Goal: Transaction & Acquisition: Subscribe to service/newsletter

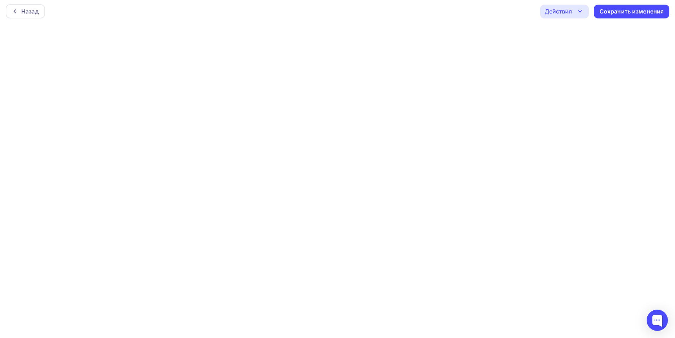
scroll to position [2, 0]
click at [570, 10] on div "Действия" at bounding box center [558, 11] width 27 height 9
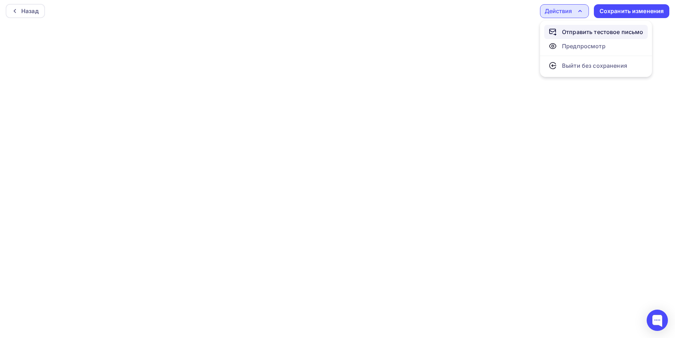
click at [576, 31] on div "Отправить тестовое письмо" at bounding box center [602, 32] width 81 height 9
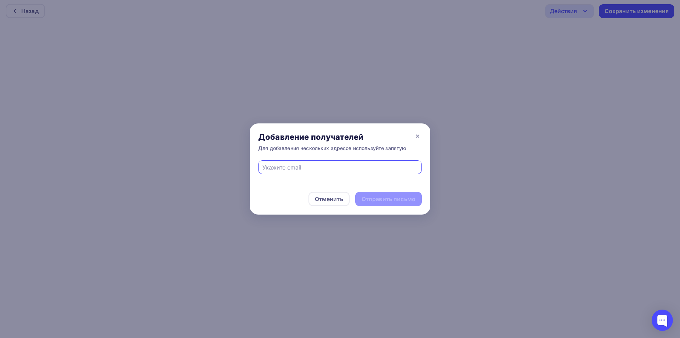
click at [323, 165] on input "text" at bounding box center [341, 167] width 156 height 9
type input "eskova.t.a@yandex.ru"
click at [388, 199] on div "Отправить письмо" at bounding box center [389, 199] width 54 height 8
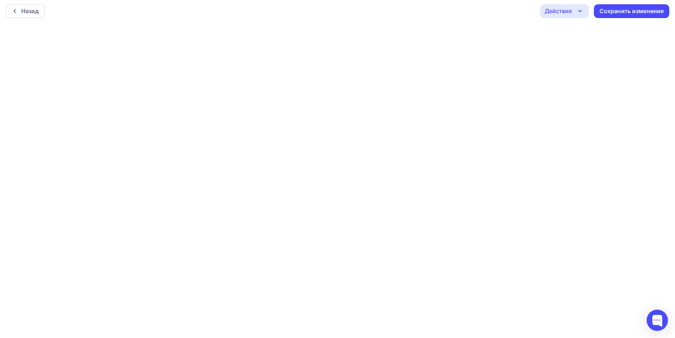
drag, startPoint x: 557, startPoint y: 8, endPoint x: 557, endPoint y: 17, distance: 8.5
click at [557, 10] on div "Действия" at bounding box center [558, 11] width 27 height 9
click at [564, 29] on div "Отправить тестовое письмо" at bounding box center [602, 32] width 81 height 9
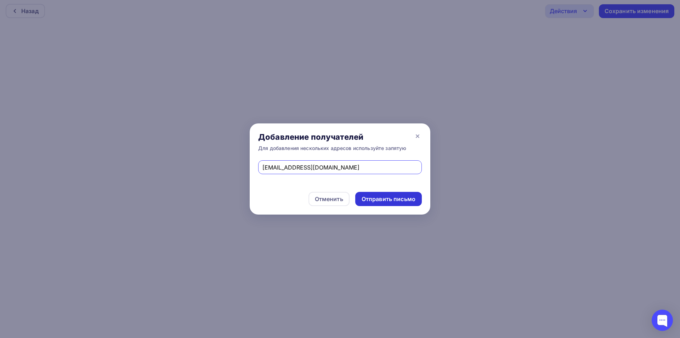
click at [387, 198] on div "Отправить письмо" at bounding box center [389, 199] width 54 height 8
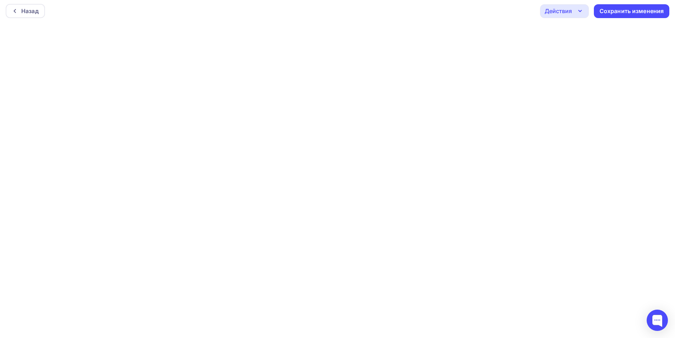
click at [576, 17] on div "Действия" at bounding box center [564, 11] width 49 height 14
click at [582, 32] on div "Отправить тестовое письмо" at bounding box center [602, 32] width 81 height 9
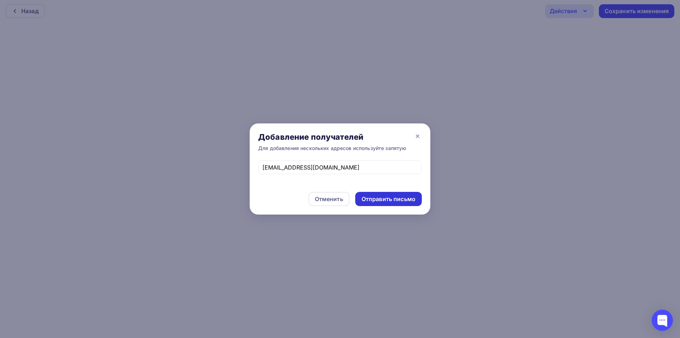
click at [377, 198] on div "Отправить письмо" at bounding box center [389, 199] width 54 height 8
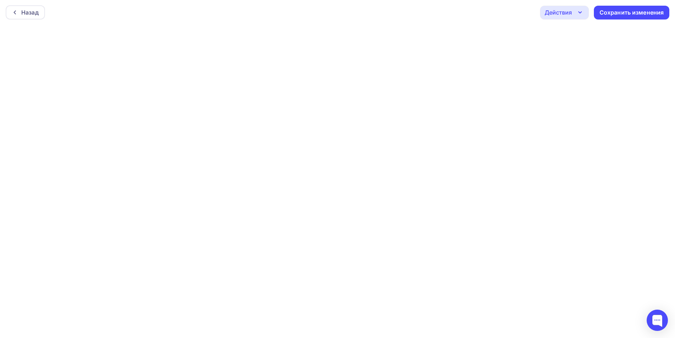
scroll to position [0, 0]
click at [644, 15] on div "Сохранить изменения" at bounding box center [631, 13] width 64 height 8
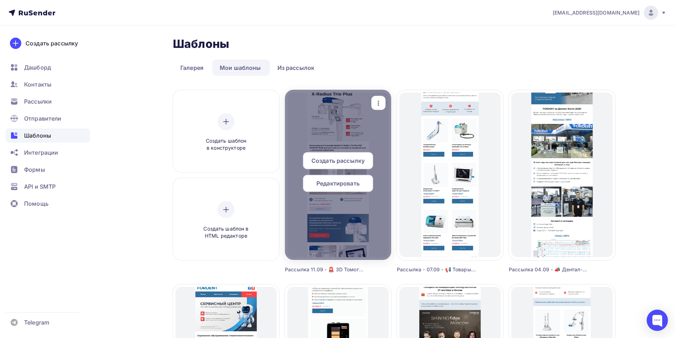
click at [350, 162] on span "Создать рассылку" at bounding box center [337, 160] width 53 height 9
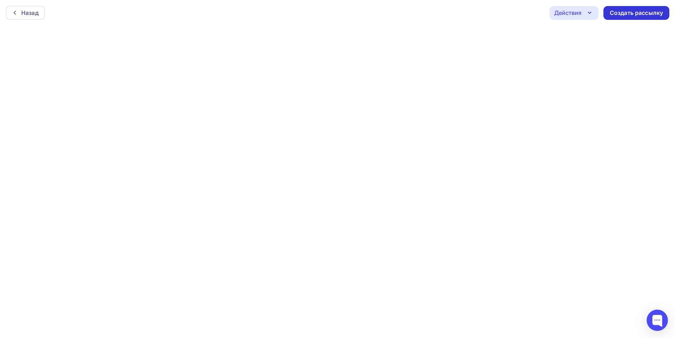
click at [630, 14] on div "Создать рассылку" at bounding box center [636, 13] width 53 height 8
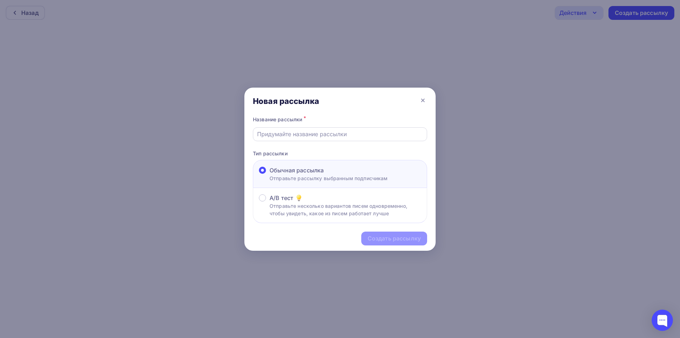
drag, startPoint x: 329, startPoint y: 135, endPoint x: 332, endPoint y: 138, distance: 3.8
click at [330, 134] on input "text" at bounding box center [340, 134] width 166 height 9
click at [288, 135] on input "Рассылка 07.08 - Тест" at bounding box center [340, 134] width 166 height 9
type input "Рассылка 11.09 - Тест"
click at [399, 237] on div "Создать рассылку" at bounding box center [394, 238] width 53 height 8
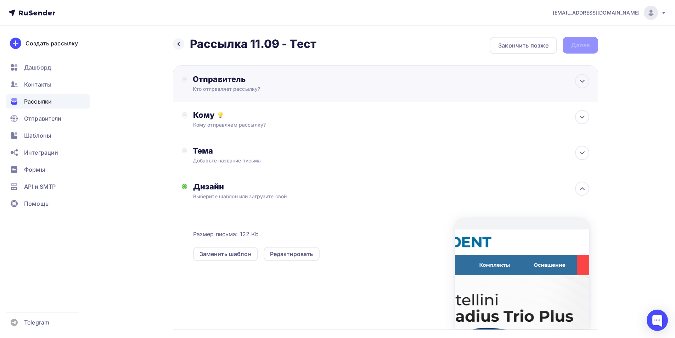
click at [276, 82] on div "Отправитель" at bounding box center [269, 79] width 153 height 10
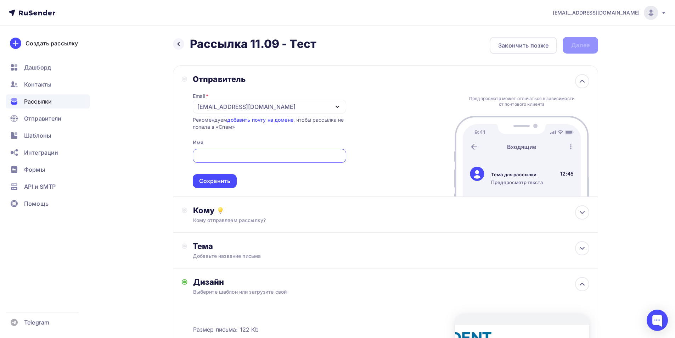
click at [235, 107] on div "it@fordent.ru" at bounding box center [269, 107] width 153 height 14
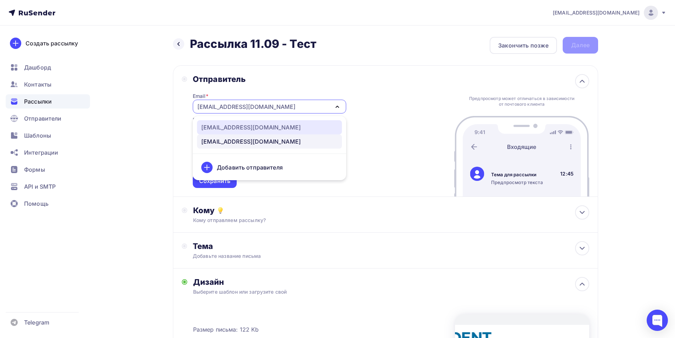
click at [229, 126] on div "noreply@fordent.ru" at bounding box center [251, 127] width 100 height 9
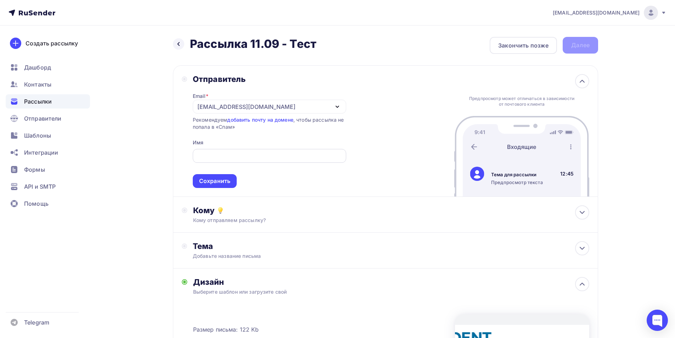
drag, startPoint x: 239, startPoint y: 154, endPoint x: 240, endPoint y: 151, distance: 4.0
click at [240, 153] on input "text" at bounding box center [269, 156] width 145 height 9
type input "Компания FORDENT"
click at [216, 184] on div "Сохранить" at bounding box center [214, 181] width 31 height 8
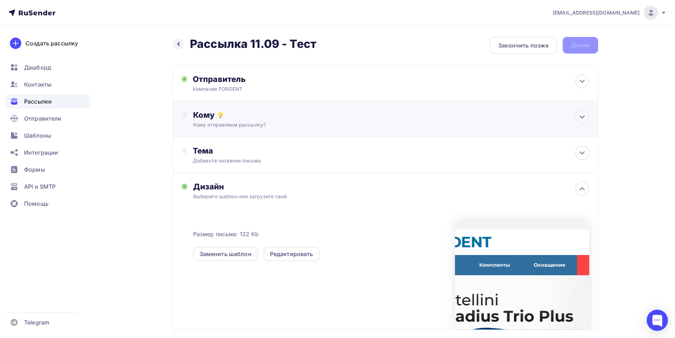
click at [243, 128] on div "Кому Кому отправляем рассылку? Списки получателей Выберите список Все списки id…" at bounding box center [385, 119] width 425 height 36
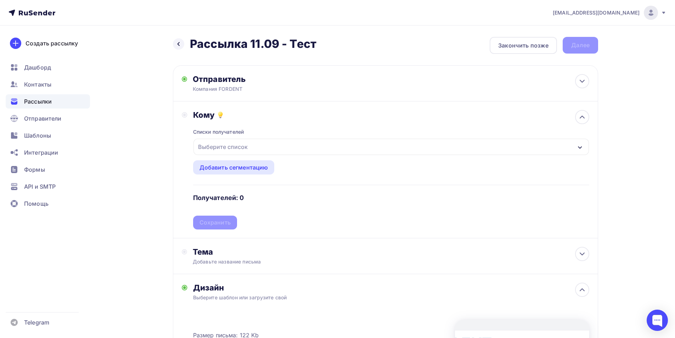
drag, startPoint x: 255, startPoint y: 146, endPoint x: 245, endPoint y: 187, distance: 41.6
click at [255, 146] on div "Выберите список" at bounding box center [390, 147] width 395 height 16
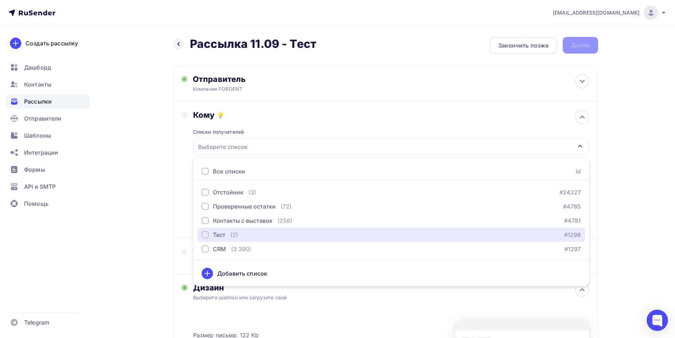
drag, startPoint x: 224, startPoint y: 233, endPoint x: 193, endPoint y: 236, distance: 31.3
click at [223, 233] on div "Тест" at bounding box center [219, 234] width 12 height 9
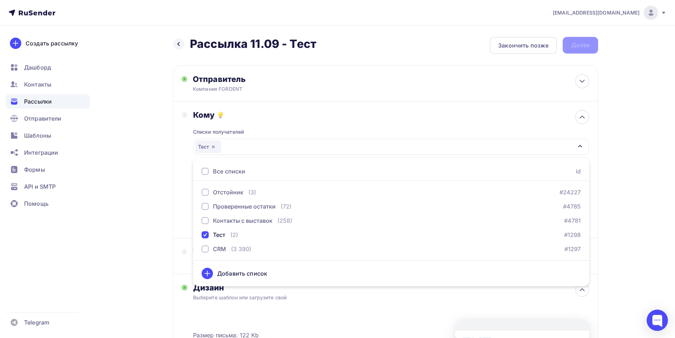
click at [131, 204] on div "Назад Рассылка 11.09 - Тест Рассылка 11.09 - Тест Закончить позже Далее Отправи…" at bounding box center [337, 269] width 581 height 486
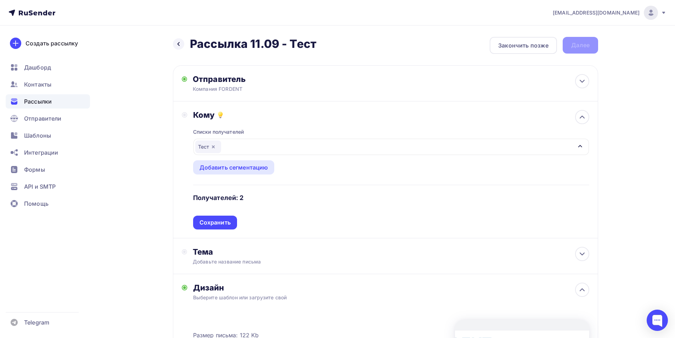
click at [209, 215] on div "Списки получателей Тест Все списки id Отстойник (3) #24227 Проверенные остатки …" at bounding box center [391, 174] width 396 height 109
drag, startPoint x: 210, startPoint y: 224, endPoint x: 295, endPoint y: 33, distance: 208.9
click at [210, 224] on div "Сохранить" at bounding box center [214, 222] width 31 height 8
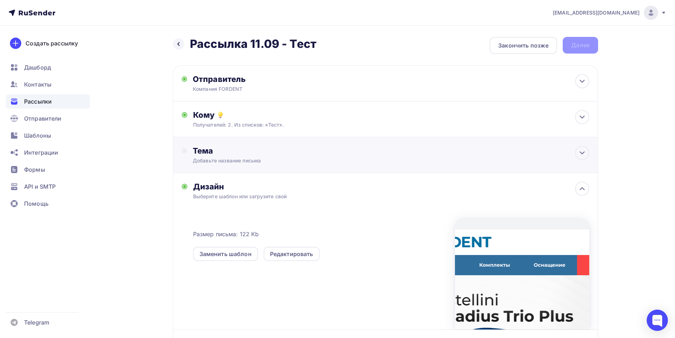
drag, startPoint x: 232, startPoint y: 148, endPoint x: 239, endPoint y: 159, distance: 13.9
click at [232, 148] on div "Тема" at bounding box center [263, 151] width 140 height 10
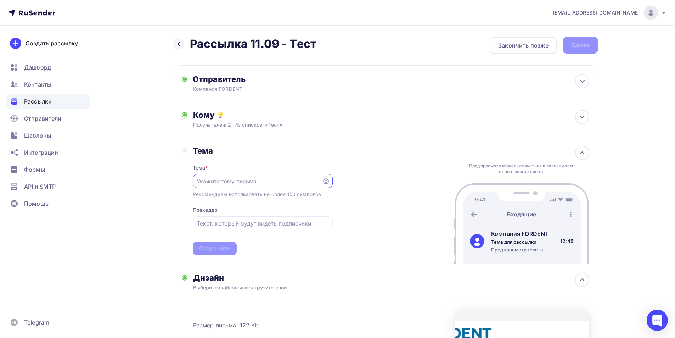
paste input "🚨 3D Томограф Castellini по выгодной цене"
type input "🚨 3D Томограф Castellini по выгодной цене"
drag, startPoint x: 211, startPoint y: 226, endPoint x: 210, endPoint y: 255, distance: 28.7
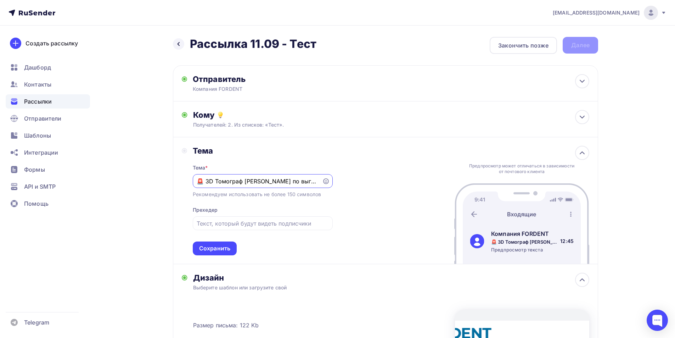
click at [211, 225] on input "text" at bounding box center [263, 223] width 132 height 9
paste input "— ограниченное предложение"
type input "— ограниченное предложение"
drag, startPoint x: 216, startPoint y: 245, endPoint x: 227, endPoint y: 249, distance: 11.1
click at [216, 244] on div "Сохранить" at bounding box center [214, 248] width 31 height 8
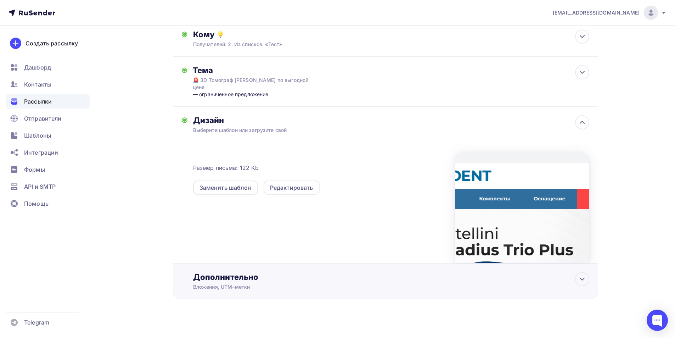
drag, startPoint x: 253, startPoint y: 269, endPoint x: 240, endPoint y: 287, distance: 22.9
click at [253, 272] on div "Дополнительно" at bounding box center [391, 277] width 396 height 10
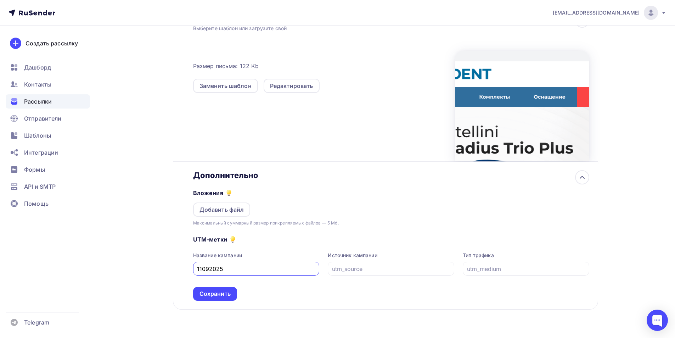
scroll to position [192, 0]
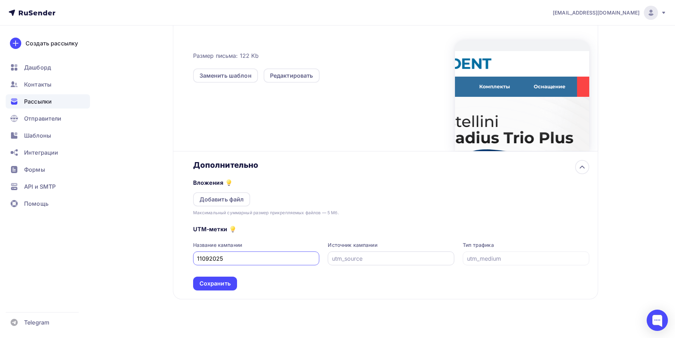
type input "11092025"
click at [397, 254] on input "text" at bounding box center [391, 258] width 118 height 9
type input "email"
drag, startPoint x: 368, startPoint y: 243, endPoint x: 325, endPoint y: 257, distance: 45.1
click at [323, 254] on div "Название кампании 11092025 Источник кампании email Тип трафика" at bounding box center [391, 253] width 396 height 24
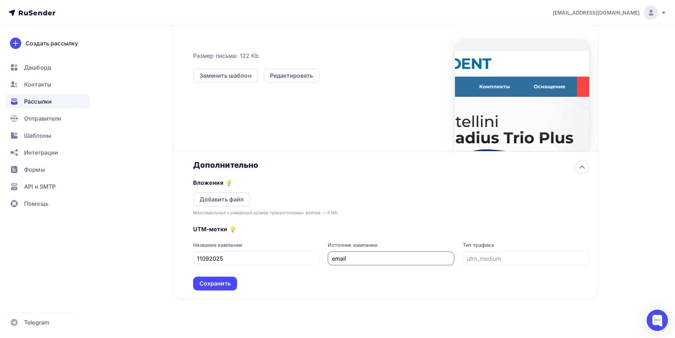
drag, startPoint x: 363, startPoint y: 252, endPoint x: 300, endPoint y: 261, distance: 63.4
click at [301, 260] on div "UTM-метки Название кампании 11092025 Источник кампании email Тип трафика Сохран…" at bounding box center [391, 253] width 396 height 74
click at [481, 254] on input "text" at bounding box center [526, 258] width 118 height 9
paste input "email"
type input "email"
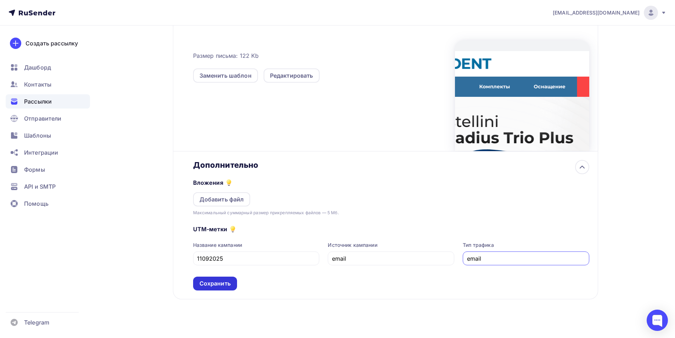
click at [210, 276] on div "Сохранить" at bounding box center [215, 283] width 44 height 14
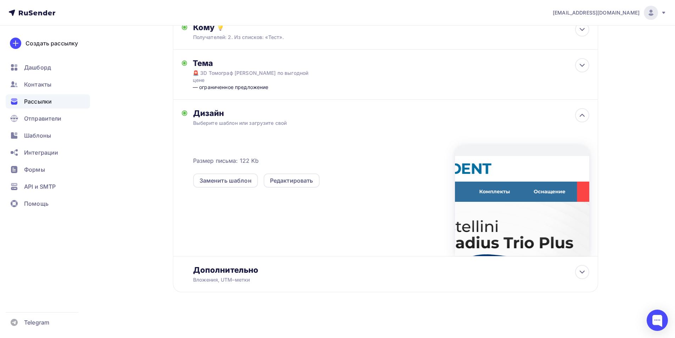
scroll to position [0, 0]
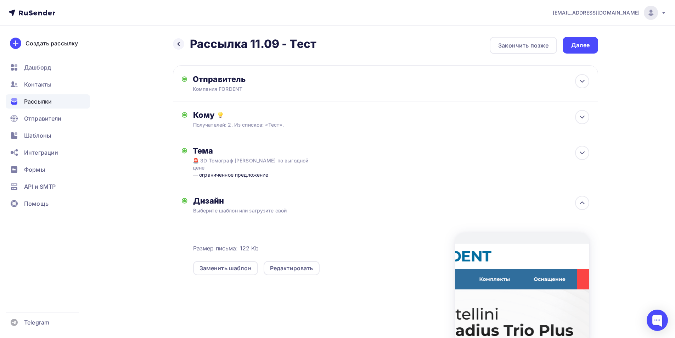
drag, startPoint x: 577, startPoint y: 41, endPoint x: 578, endPoint y: 47, distance: 6.1
click at [577, 41] on div "Далее" at bounding box center [580, 45] width 35 height 17
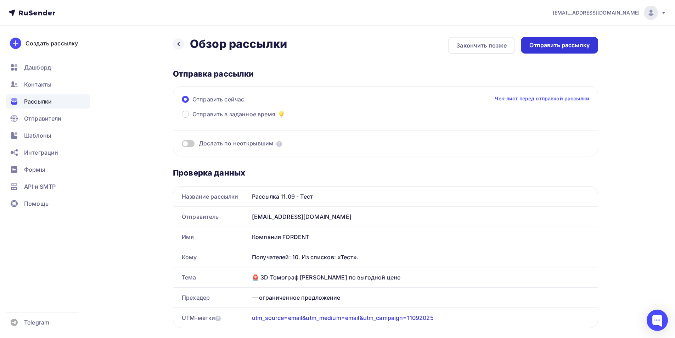
click at [547, 45] on div "Отправить рассылку" at bounding box center [559, 45] width 60 height 8
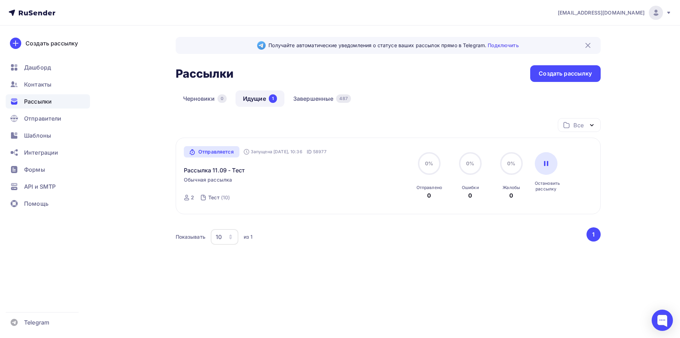
drag, startPoint x: 214, startPoint y: 169, endPoint x: 417, endPoint y: 168, distance: 203.0
click at [214, 168] on link "Рассылка 11.09 - Тест" at bounding box center [214, 170] width 61 height 9
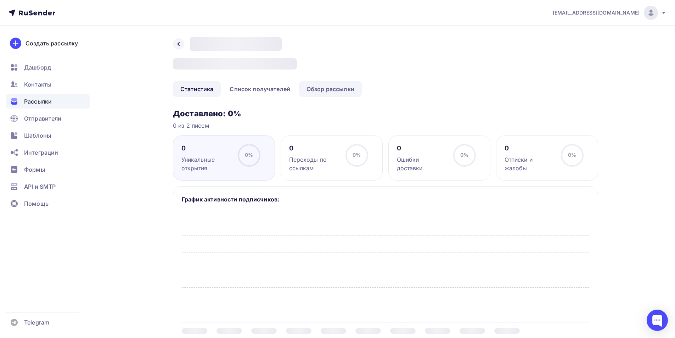
click at [325, 86] on link "Обзор рассылки" at bounding box center [330, 89] width 63 height 16
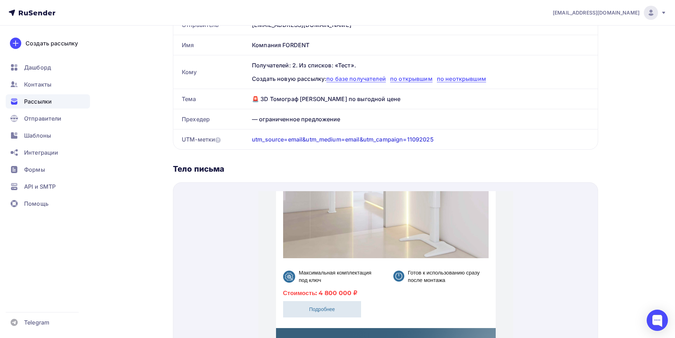
scroll to position [106, 0]
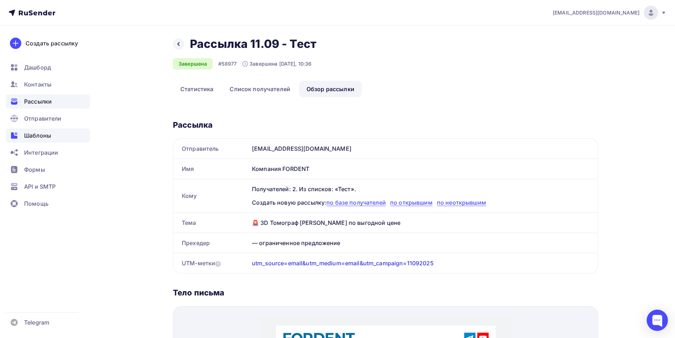
click at [49, 137] on span "Шаблоны" at bounding box center [37, 135] width 27 height 9
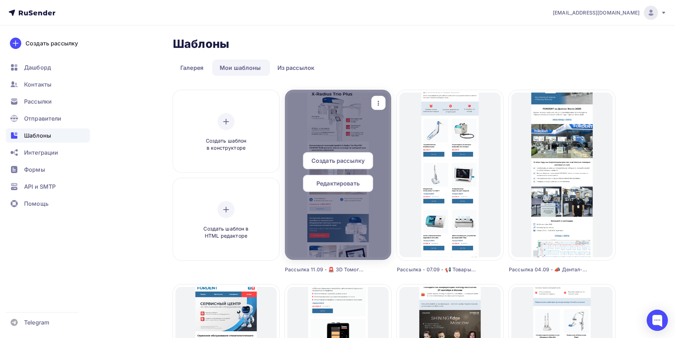
click at [344, 159] on span "Создать рассылку" at bounding box center [337, 160] width 53 height 9
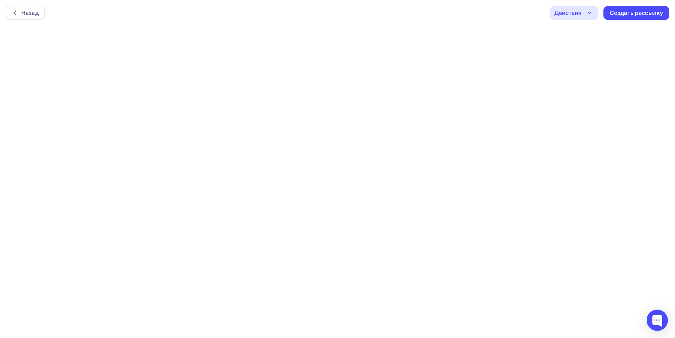
scroll to position [2, 0]
click at [28, 10] on div "Назад" at bounding box center [29, 11] width 17 height 9
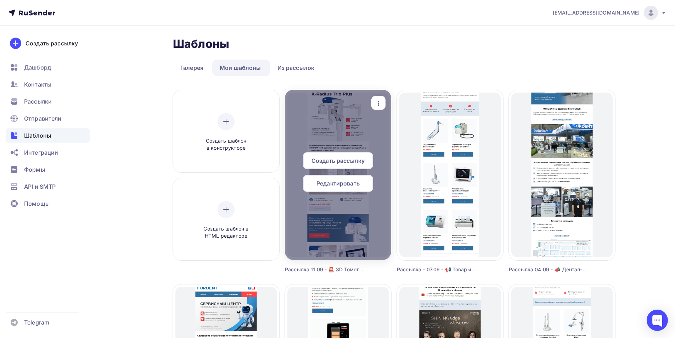
click at [343, 179] on div "Редактировать" at bounding box center [338, 183] width 70 height 17
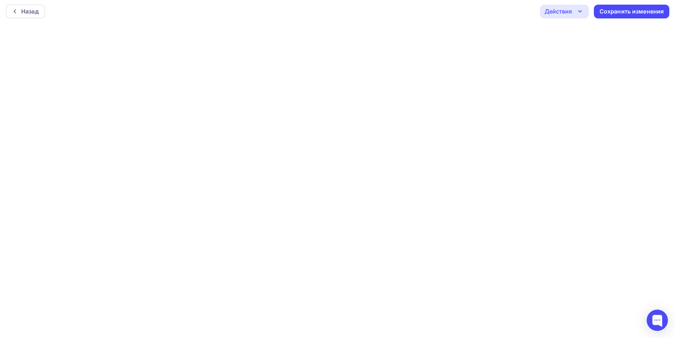
scroll to position [2, 0]
click at [635, 6] on div "Сохранить изменения" at bounding box center [631, 11] width 75 height 14
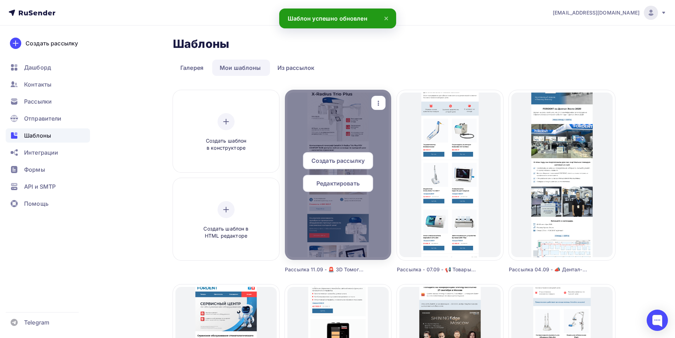
click at [338, 157] on span "Создать рассылку" at bounding box center [337, 160] width 53 height 9
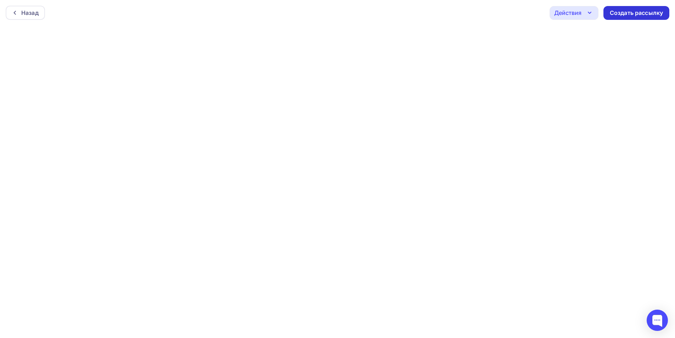
click at [619, 14] on div "Создать рассылку" at bounding box center [636, 13] width 53 height 8
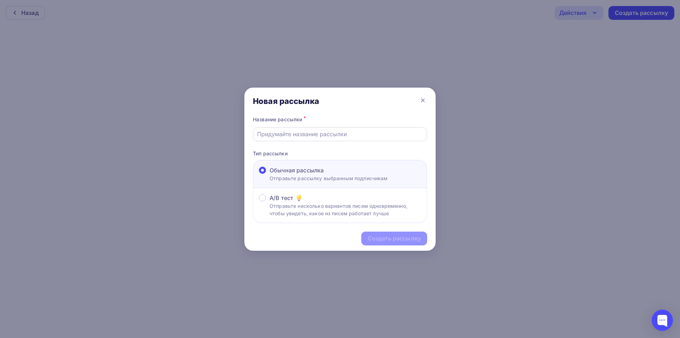
click at [304, 132] on input "text" at bounding box center [340, 134] width 166 height 9
drag, startPoint x: 291, startPoint y: 135, endPoint x: 285, endPoint y: 135, distance: 5.7
click at [285, 135] on input "Рассылка 07.08 - Тест" at bounding box center [340, 134] width 166 height 9
click at [311, 135] on input "Рассылка 11.09 - Тест" at bounding box center [340, 134] width 166 height 9
click at [312, 135] on input "Рассылка 11.09 - Тест" at bounding box center [340, 134] width 166 height 9
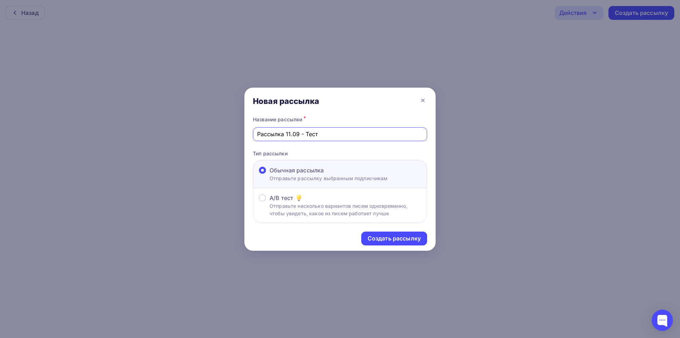
paste input "🚨 3D Томограф Castellini по выгодной цене — ограниченное предложение"
type input "Рассылка 11.09 - 🚨 3D Томограф Castellini по выгодной цене — ограниченное предл…"
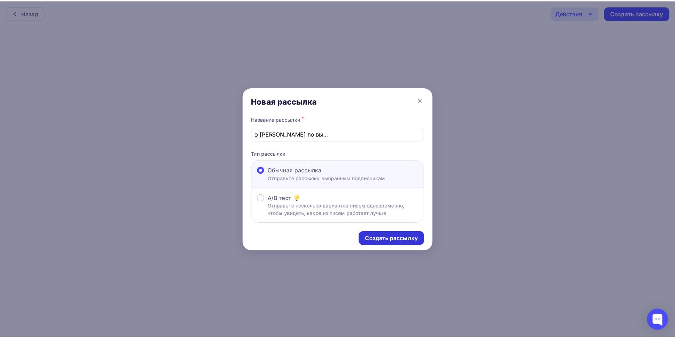
scroll to position [0, 0]
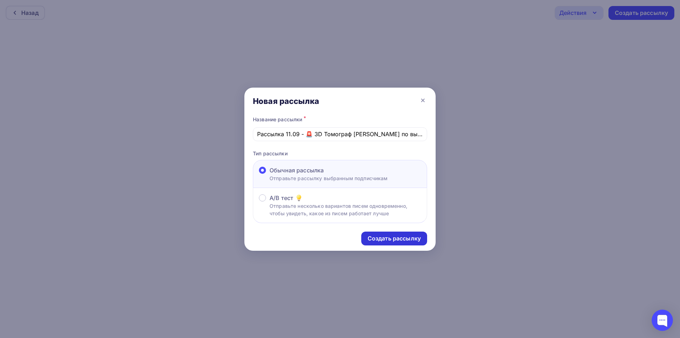
click at [399, 238] on div "Создать рассылку" at bounding box center [394, 238] width 53 height 8
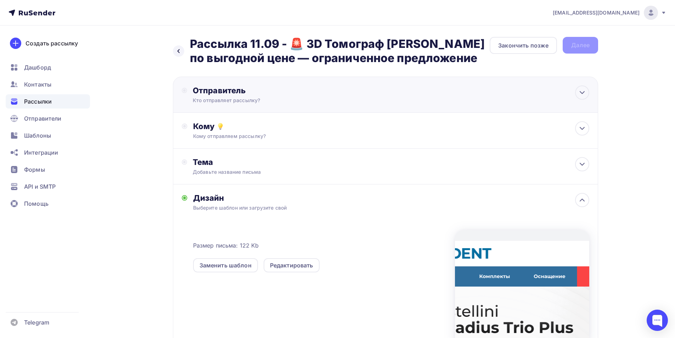
click at [250, 92] on div "Отправитель" at bounding box center [269, 90] width 153 height 10
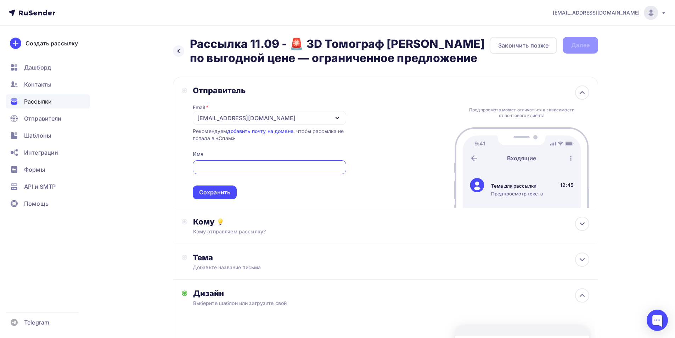
click at [230, 114] on div "it@fordent.ru" at bounding box center [246, 118] width 98 height 9
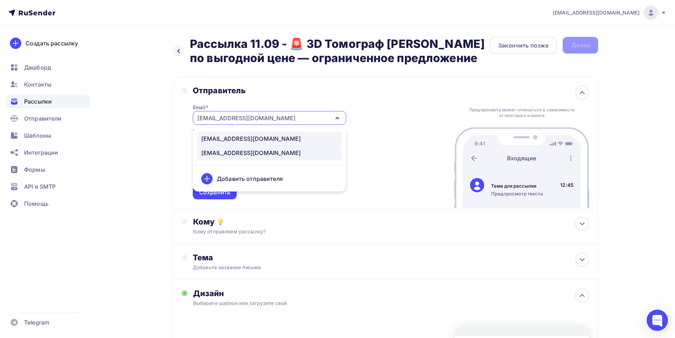
click at [233, 138] on div "noreply@fordent.ru" at bounding box center [251, 138] width 100 height 9
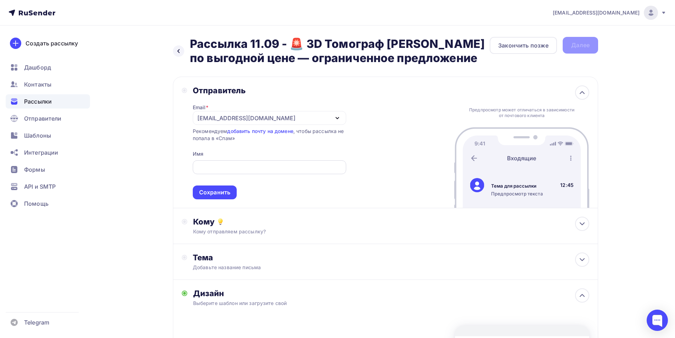
click at [228, 170] on input "text" at bounding box center [269, 167] width 145 height 9
drag, startPoint x: 266, startPoint y: 166, endPoint x: 145, endPoint y: 170, distance: 121.9
click at [150, 164] on div "Назад Рассылка 11.09 - 🚨 3D Томограф Castellini по выгодной цене — ограниченное…" at bounding box center [337, 272] width 581 height 492
type input "Компания FORDENT"
click at [209, 192] on div "Сохранить" at bounding box center [214, 192] width 31 height 8
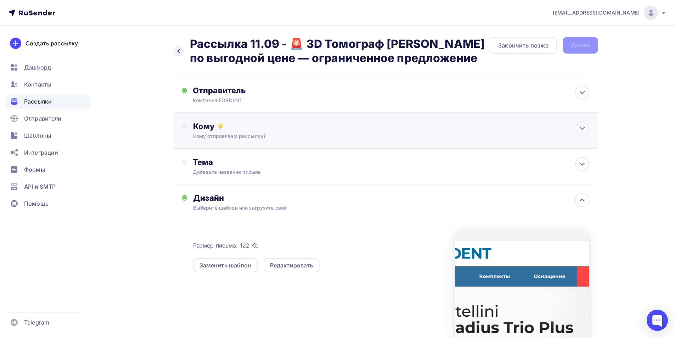
click at [226, 132] on div "Кому Кому отправляем рассылку? Списки получателей Выберите список Все списки id…" at bounding box center [391, 130] width 396 height 18
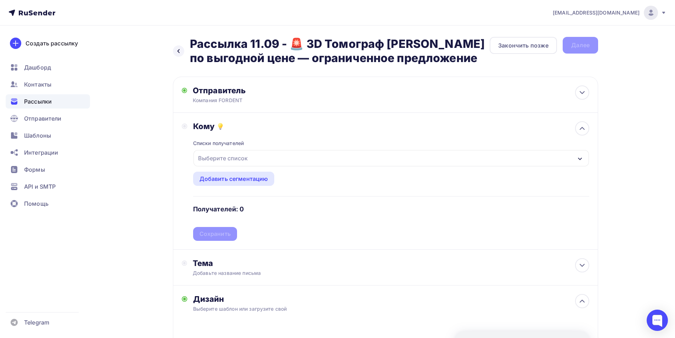
click at [221, 157] on div "Выберите список" at bounding box center [222, 158] width 55 height 13
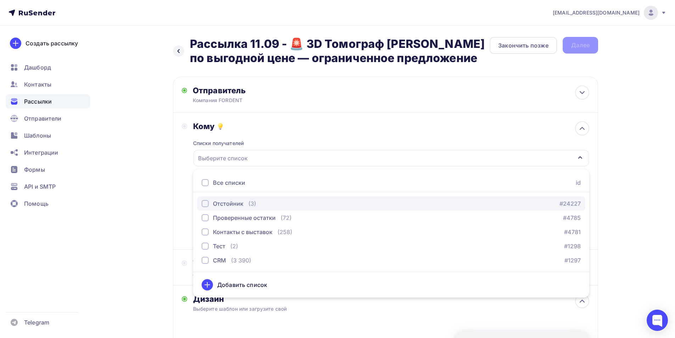
click at [219, 206] on div "Отстойник" at bounding box center [228, 203] width 30 height 9
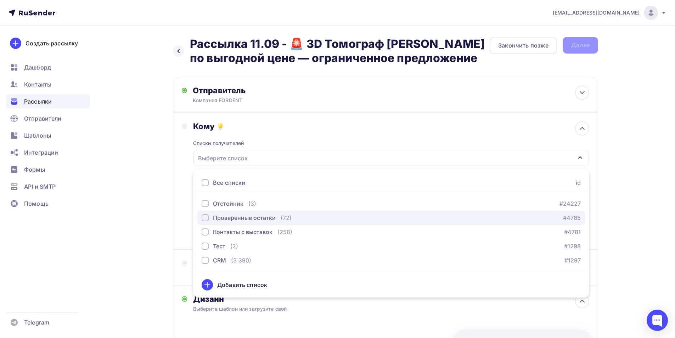
click at [221, 217] on div "Проверенные остатки" at bounding box center [244, 217] width 63 height 9
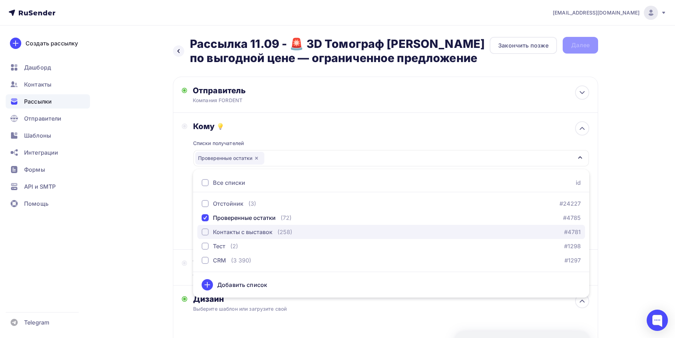
click at [222, 231] on div "Контакты с выставок" at bounding box center [243, 231] width 60 height 9
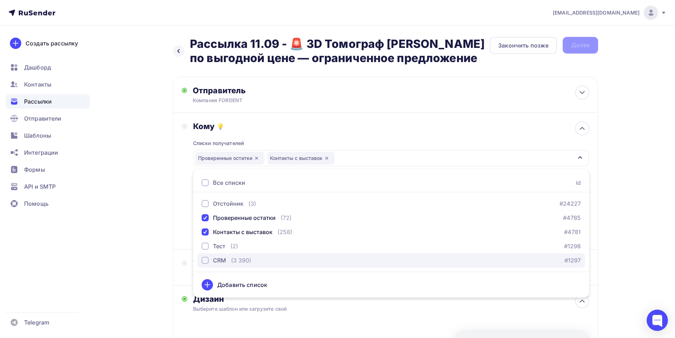
click at [217, 259] on div "CRM" at bounding box center [219, 260] width 13 height 9
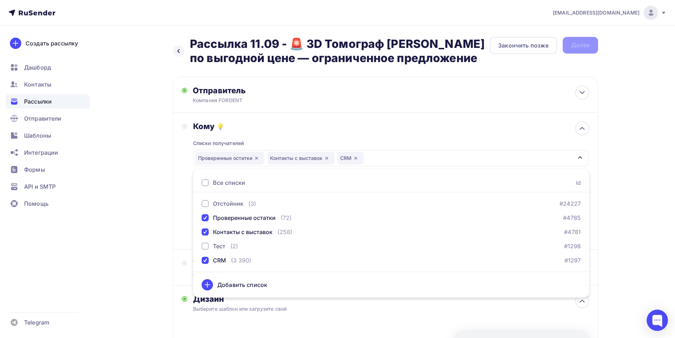
click at [126, 262] on div "Назад Рассылка 11.09 - 🚨 3D Томограф Castellini по выгодной цене — ограниченное…" at bounding box center [337, 275] width 581 height 498
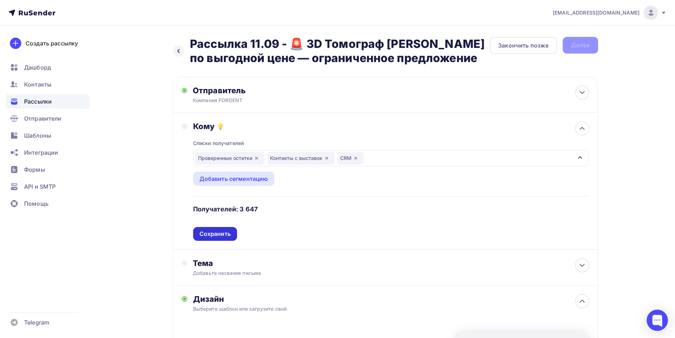
click at [212, 234] on div "Сохранить" at bounding box center [214, 234] width 31 height 8
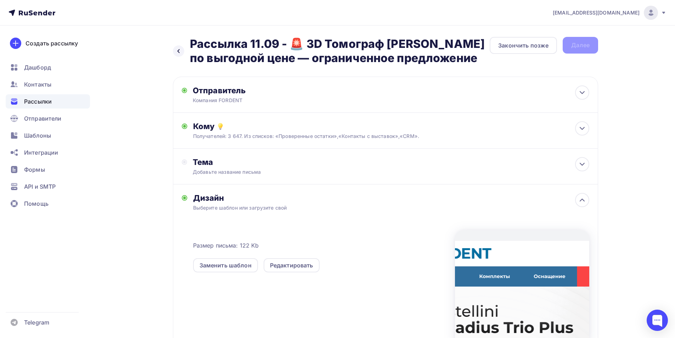
click at [235, 185] on div "Дизайн Выберите шаблон или загрузите свой Размер письма: 122 Kb Заменить шаблон…" at bounding box center [385, 262] width 425 height 157
click at [243, 168] on div "Тема Добавьте название письма Тема * Рекомендуем использовать не более 150 симв…" at bounding box center [263, 166] width 140 height 18
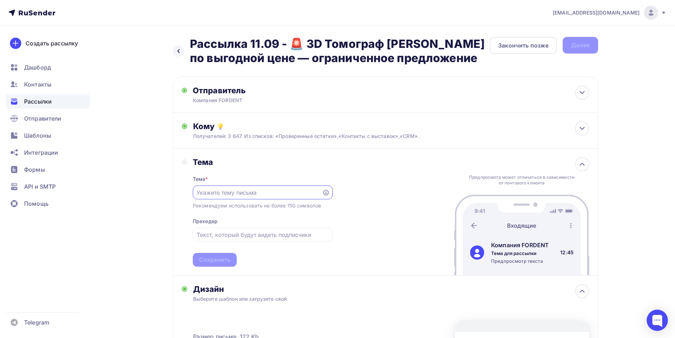
paste input "🚨 3D Томограф Castellini по выгодной цен"
click at [224, 195] on input "🚨 3D Томограф Castellini по выгодной цен" at bounding box center [257, 192] width 121 height 9
paste input "е"
type input "🚨 3D Томограф Castellini по выгодной цене"
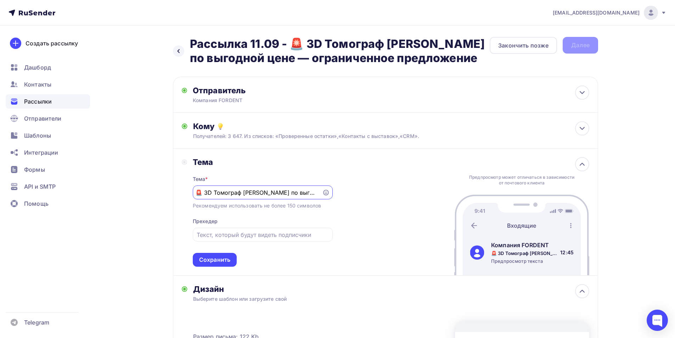
scroll to position [0, 0]
drag, startPoint x: 253, startPoint y: 236, endPoint x: 238, endPoint y: 243, distance: 17.1
click at [253, 236] on input "text" at bounding box center [263, 234] width 132 height 9
paste input "— ограниченное предложение"
type input "— ограниченное предложение"
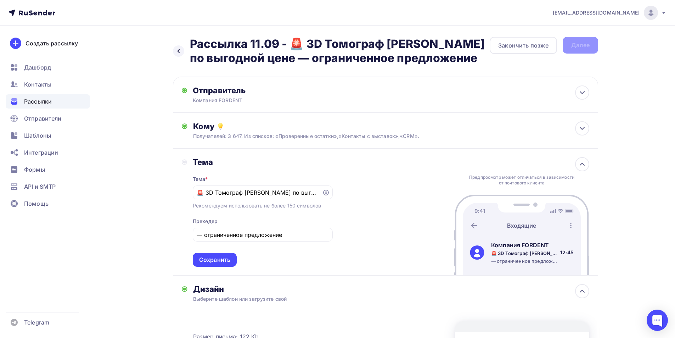
drag, startPoint x: 209, startPoint y: 260, endPoint x: 217, endPoint y: 257, distance: 8.4
click at [210, 260] on div "Сохранить" at bounding box center [214, 259] width 31 height 8
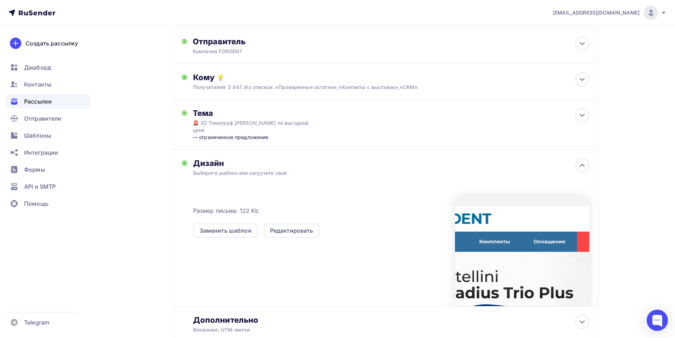
scroll to position [71, 0]
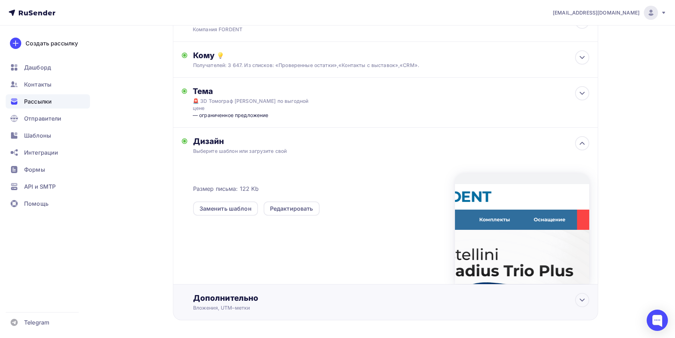
click at [224, 293] on div "Дополнительно" at bounding box center [391, 298] width 396 height 10
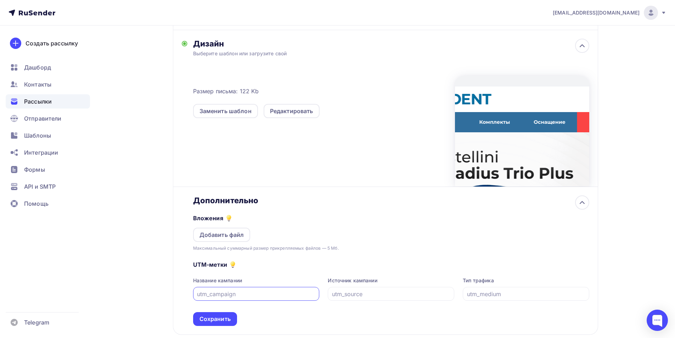
scroll to position [0, 0]
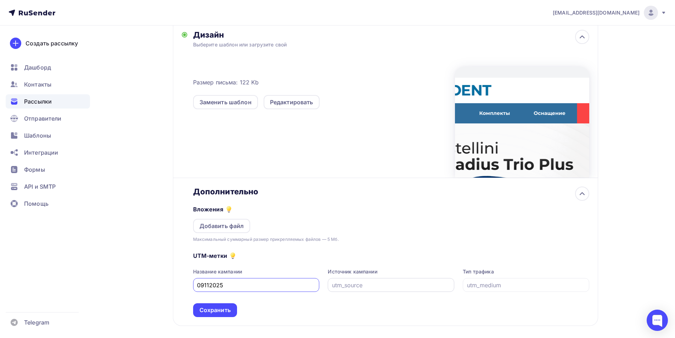
type input "09112025"
drag, startPoint x: 360, startPoint y: 277, endPoint x: 362, endPoint y: 281, distance: 3.8
click at [360, 281] on input "text" at bounding box center [391, 285] width 118 height 9
drag, startPoint x: 364, startPoint y: 280, endPoint x: 310, endPoint y: 275, distance: 54.4
click at [298, 278] on div "Название кампании 09112025 Источник кампании email Тип трафика" at bounding box center [391, 280] width 396 height 24
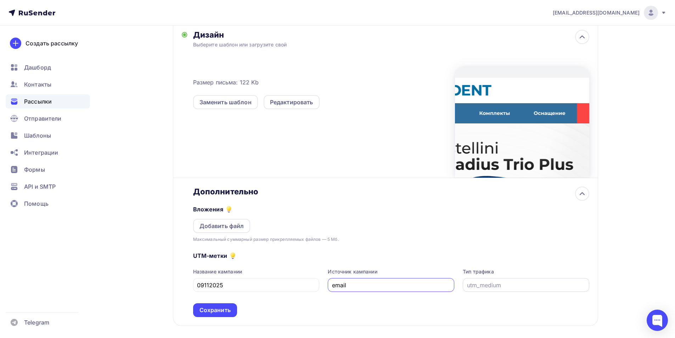
type input "email"
click at [477, 282] on input "text" at bounding box center [526, 285] width 118 height 9
paste input "email"
type input "email"
drag, startPoint x: 209, startPoint y: 277, endPoint x: 189, endPoint y: 272, distance: 20.2
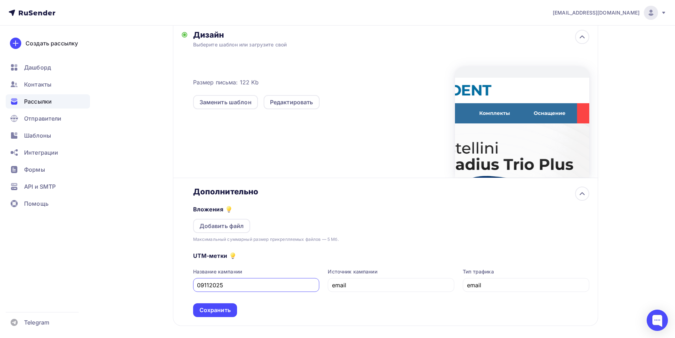
click at [189, 272] on div "Дополнительно Вложения Добавить файл Максимальный суммарный размер прикрепляемы…" at bounding box center [385, 251] width 407 height 130
type input "11092025"
drag, startPoint x: 225, startPoint y: 304, endPoint x: 282, endPoint y: 275, distance: 64.3
click at [225, 306] on div "Сохранить" at bounding box center [214, 310] width 31 height 8
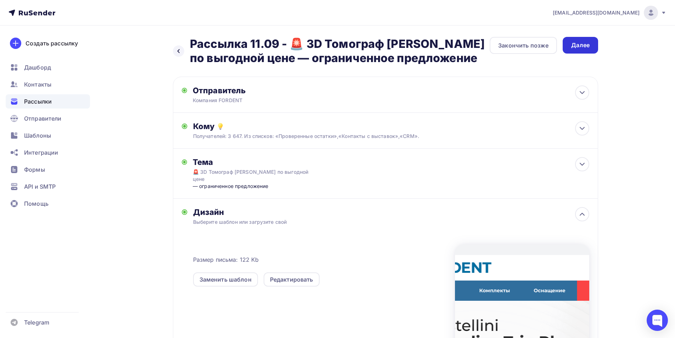
click at [587, 45] on div "Далее" at bounding box center [580, 45] width 18 height 8
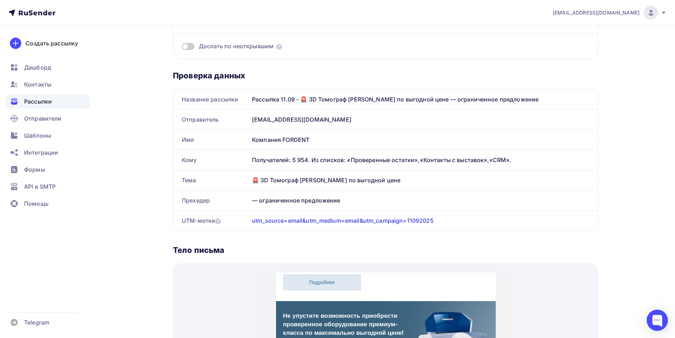
scroll to position [160, 0]
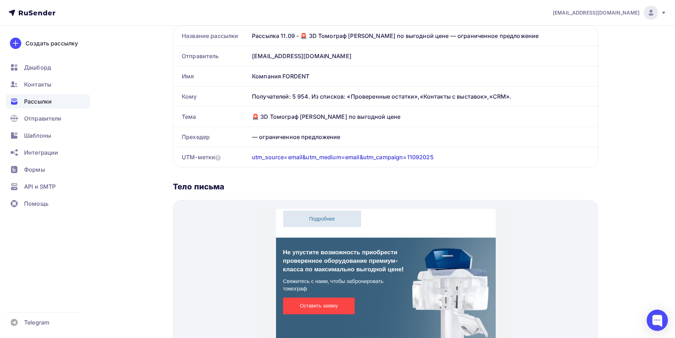
click at [340, 299] on span "Оставить заявку" at bounding box center [319, 297] width 72 height 17
click at [328, 298] on span "Оставить заявку" at bounding box center [319, 297] width 72 height 17
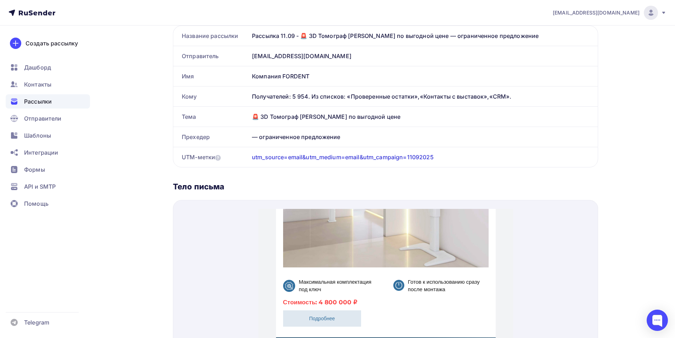
scroll to position [398, 0]
click at [316, 309] on span "Подробнее" at bounding box center [322, 310] width 78 height 17
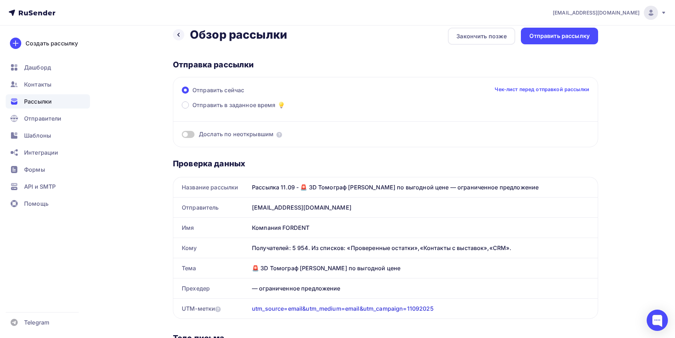
scroll to position [0, 0]
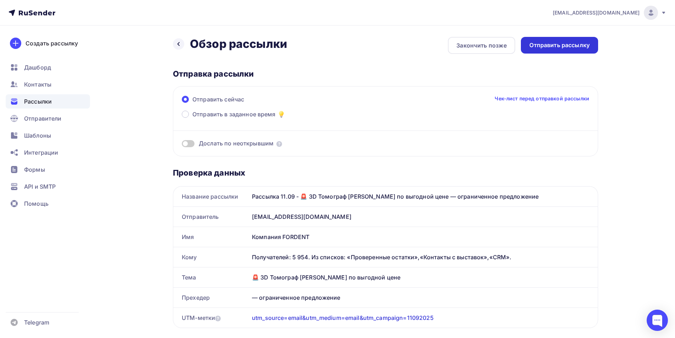
click at [588, 41] on div "Отправить рассылку" at bounding box center [559, 45] width 60 height 8
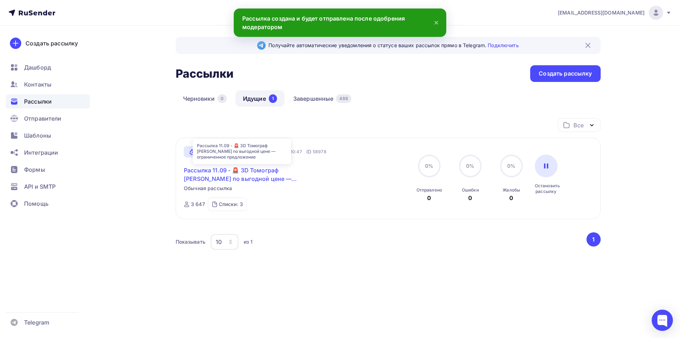
click at [215, 174] on link "Рассылка 11.09 - 🚨 3D Томограф Castellini по выгодной цене — ограниченное предл…" at bounding box center [245, 174] width 122 height 17
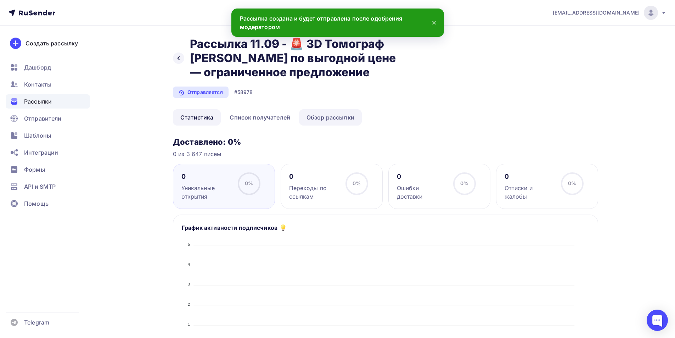
click at [328, 117] on link "Обзор рассылки" at bounding box center [330, 117] width 63 height 16
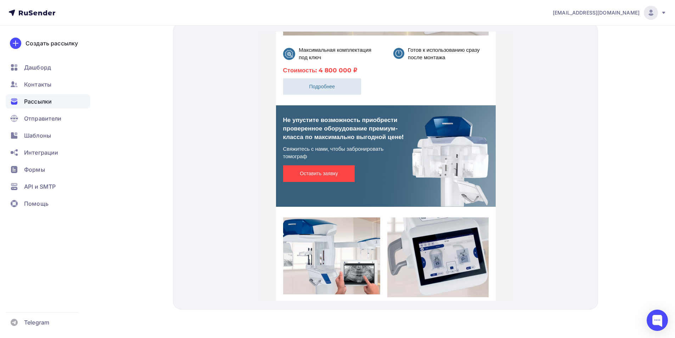
scroll to position [398, 0]
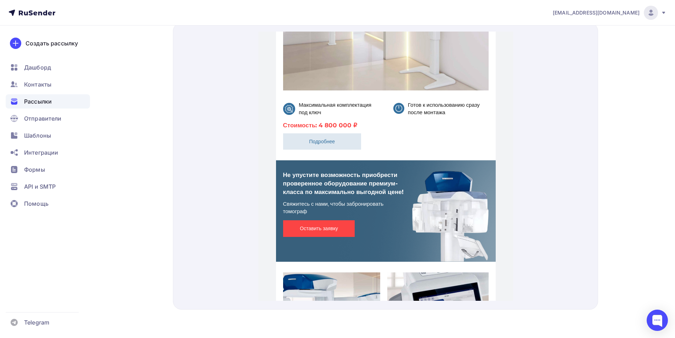
click at [31, 104] on span "Рассылки" at bounding box center [38, 101] width 28 height 9
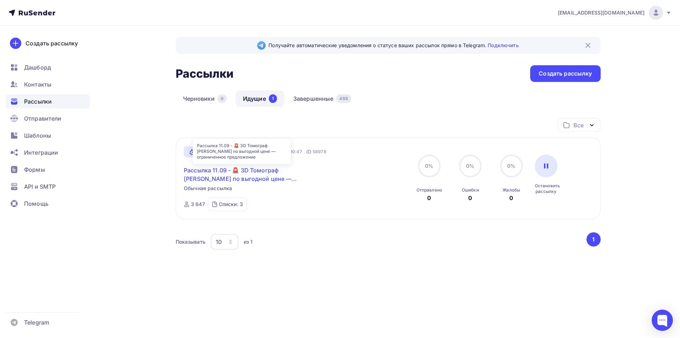
drag, startPoint x: 263, startPoint y: 171, endPoint x: 263, endPoint y: 175, distance: 3.9
click at [262, 171] on link "Рассылка 11.09 - 🚨 3D Томограф Castellini по выгодной цене — ограниченное предл…" at bounding box center [245, 174] width 122 height 17
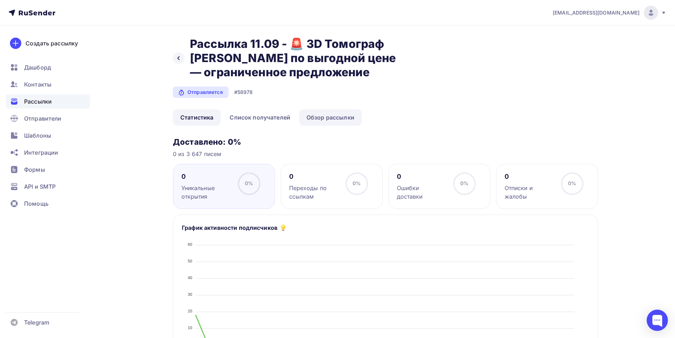
click at [322, 119] on link "Обзор рассылки" at bounding box center [330, 117] width 63 height 16
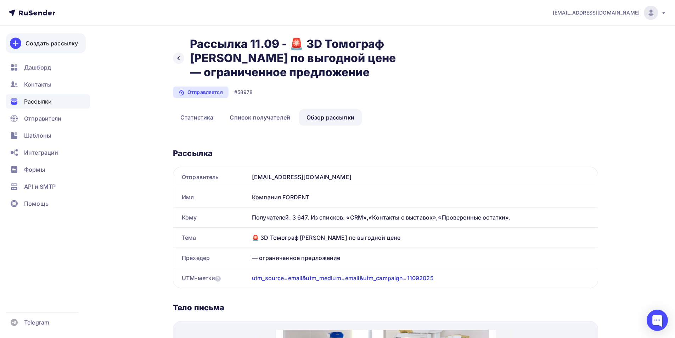
click at [42, 43] on div "Создать рассылку" at bounding box center [52, 43] width 52 height 9
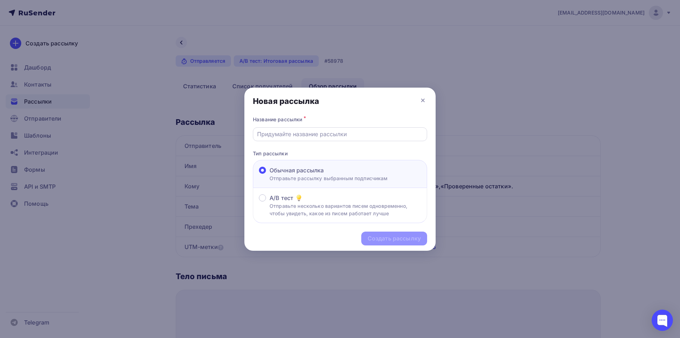
click at [309, 132] on input "text" at bounding box center [340, 134] width 166 height 9
type input "Рассылка 07.08 - Тест"
click at [395, 236] on div "Создать рассылку" at bounding box center [394, 238] width 53 height 8
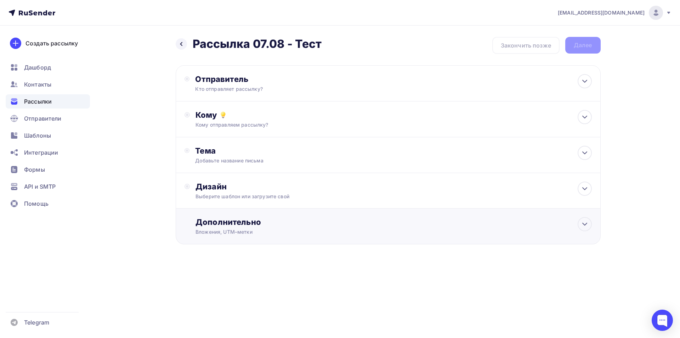
drag, startPoint x: 274, startPoint y: 227, endPoint x: 293, endPoint y: 266, distance: 43.4
click at [274, 226] on div "Дополнительно Вложения, UTM–метки Вложения Добавить файл Максимальный суммарный…" at bounding box center [394, 226] width 396 height 18
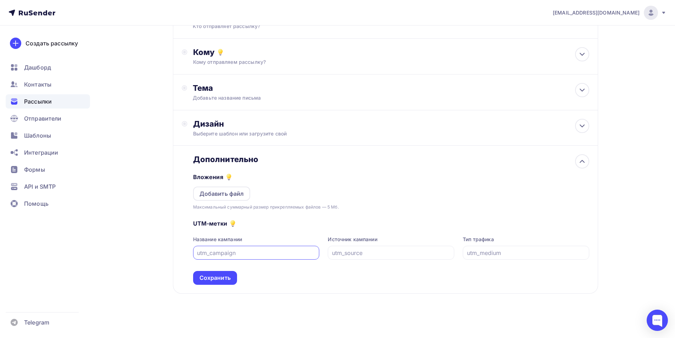
scroll to position [64, 0]
click at [385, 252] on input "text" at bounding box center [391, 251] width 118 height 9
click at [513, 250] on input "text" at bounding box center [526, 251] width 118 height 9
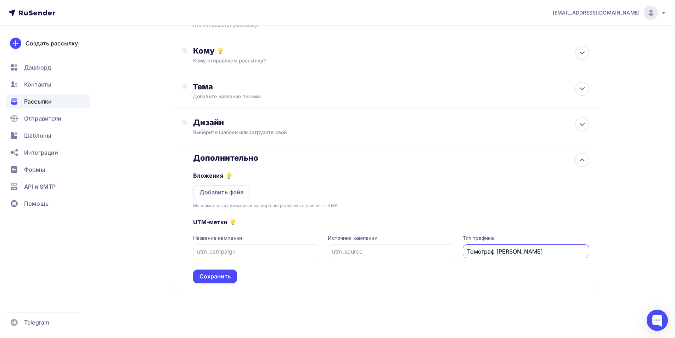
drag, startPoint x: 548, startPoint y: 252, endPoint x: 457, endPoint y: 266, distance: 92.1
click at [447, 265] on div "UTM-метки Название кампании Источник кампании Тип трафика Томограф Castelini Со…" at bounding box center [391, 246] width 396 height 74
type input "Томограф Castelini"
click at [39, 15] on icon at bounding box center [40, 13] width 4 height 4
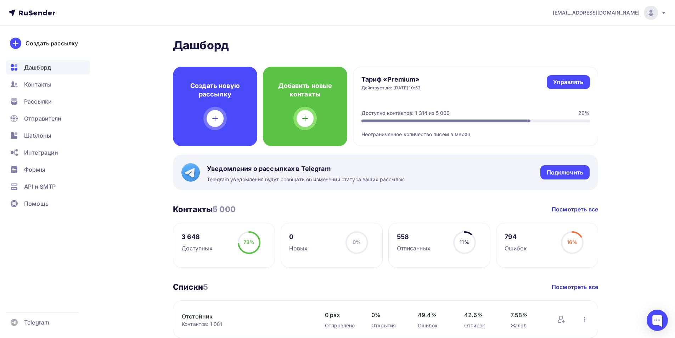
click at [42, 12] on icon at bounding box center [32, 13] width 47 height 9
click at [40, 98] on span "Рассылки" at bounding box center [38, 101] width 28 height 9
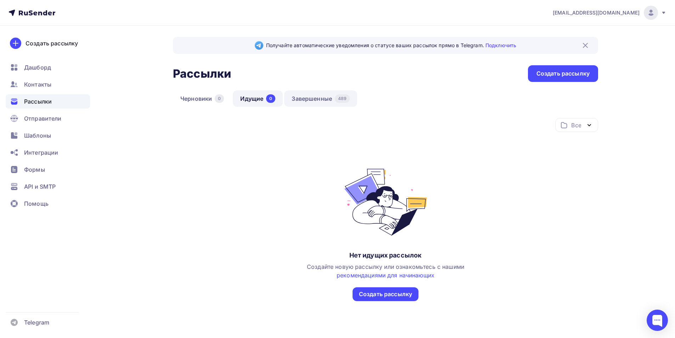
click at [331, 100] on link "Завершенные 489" at bounding box center [320, 98] width 73 height 16
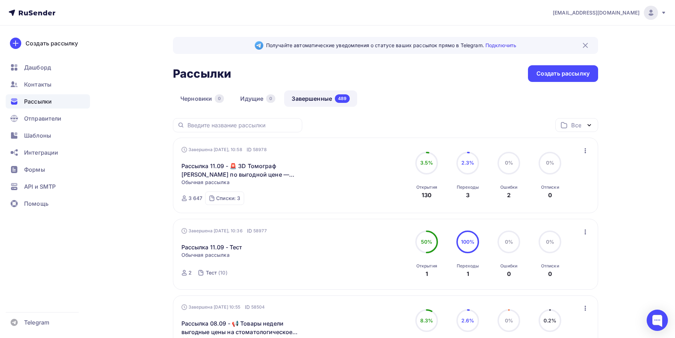
click at [653, 14] on img at bounding box center [651, 13] width 9 height 9
click at [588, 68] on link "Выйти" at bounding box center [602, 65] width 119 height 14
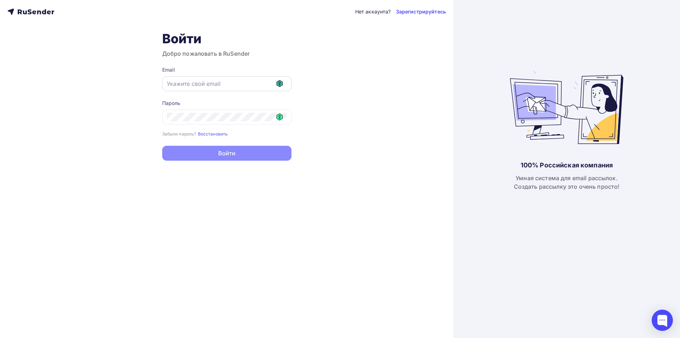
click at [278, 86] on icon at bounding box center [280, 83] width 6 height 7
type input "[EMAIL_ADDRESS][DOMAIN_NAME]"
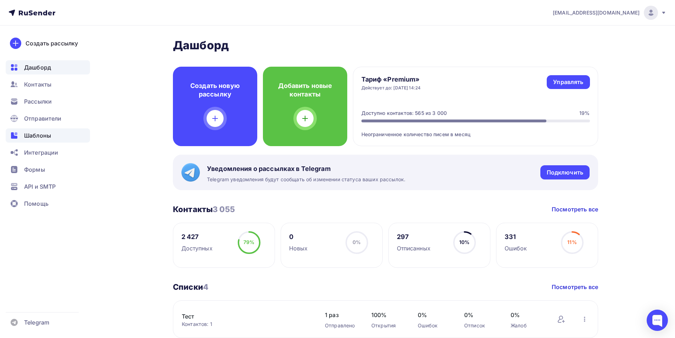
click at [34, 134] on span "Шаблоны" at bounding box center [37, 135] width 27 height 9
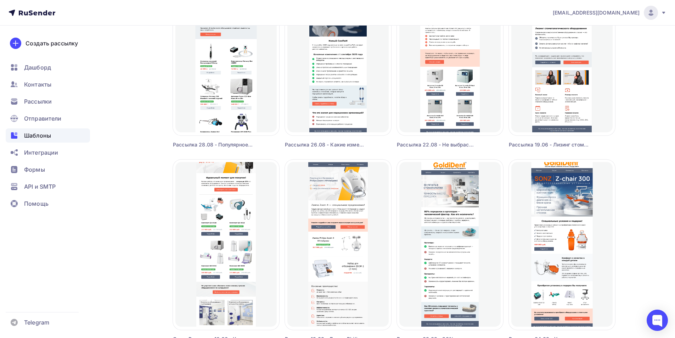
scroll to position [248, 0]
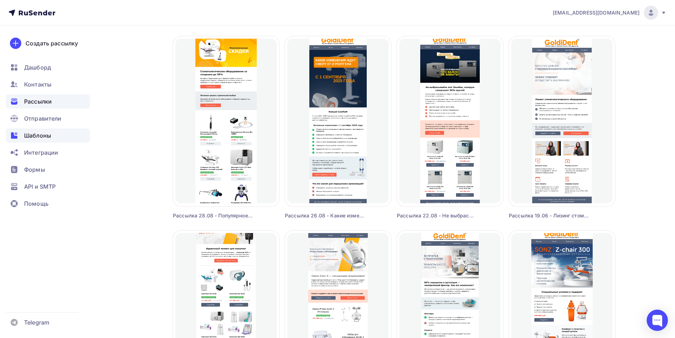
click at [36, 99] on span "Рассылки" at bounding box center [38, 101] width 28 height 9
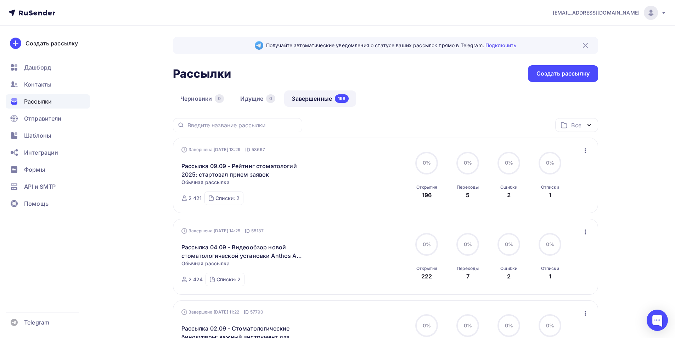
click at [227, 128] on input "text" at bounding box center [242, 125] width 111 height 8
type input "n"
type input "томограф"
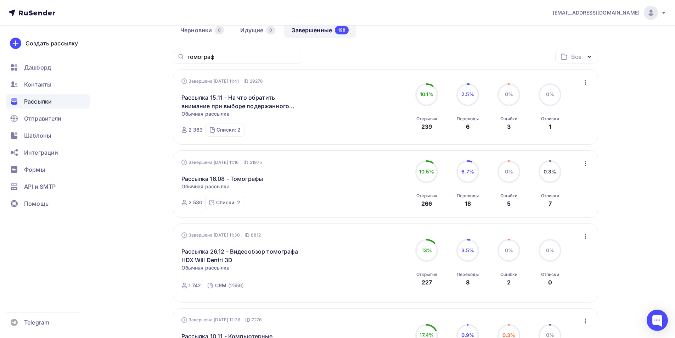
scroll to position [71, 0]
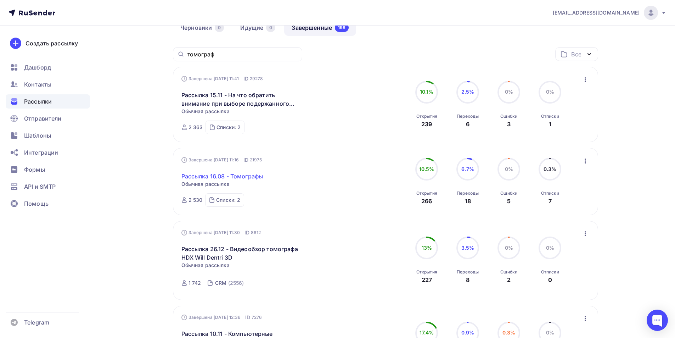
click at [251, 174] on link "Рассылка 16.08 - Томографы" at bounding box center [222, 176] width 82 height 9
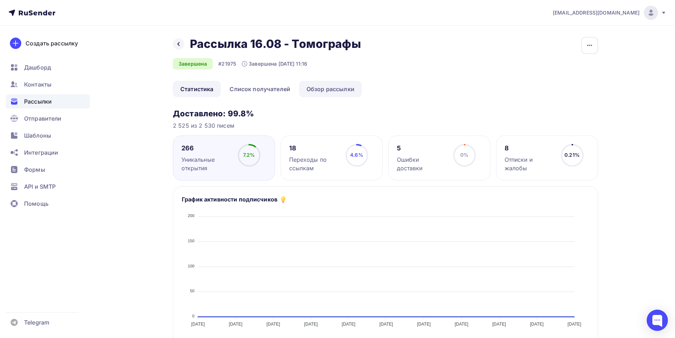
click at [332, 90] on link "Обзор рассылки" at bounding box center [330, 89] width 63 height 16
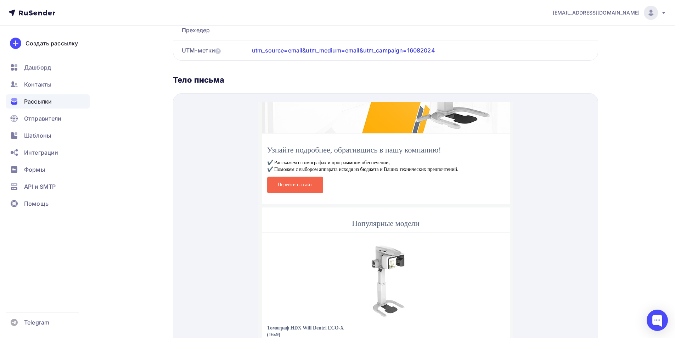
scroll to position [169, 0]
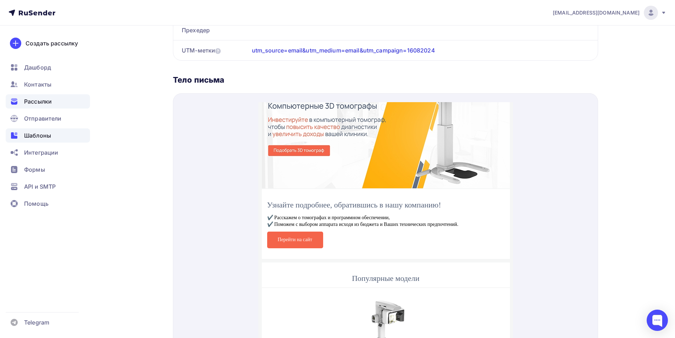
click at [37, 136] on span "Шаблоны" at bounding box center [37, 135] width 27 height 9
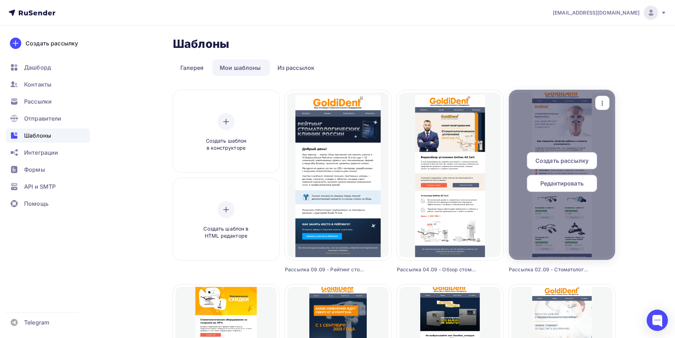
click at [602, 106] on icon "button" at bounding box center [602, 103] width 9 height 9
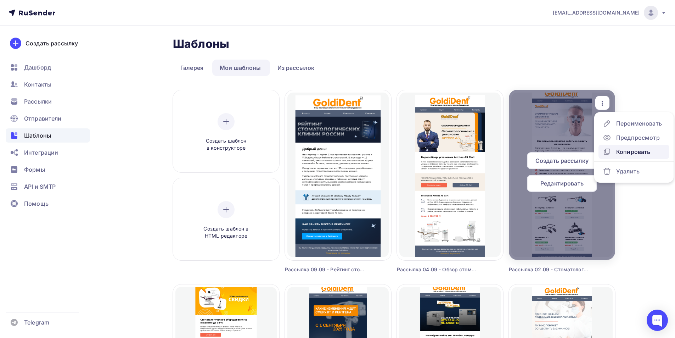
click at [626, 153] on div "Копировать" at bounding box center [633, 151] width 34 height 9
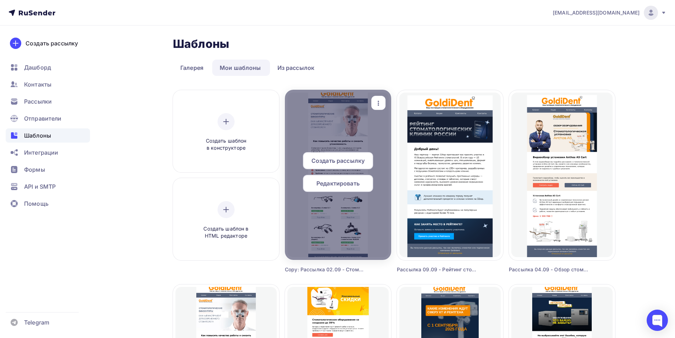
drag, startPoint x: 379, startPoint y: 102, endPoint x: 389, endPoint y: 150, distance: 48.5
click at [378, 102] on icon "button" at bounding box center [378, 103] width 9 height 9
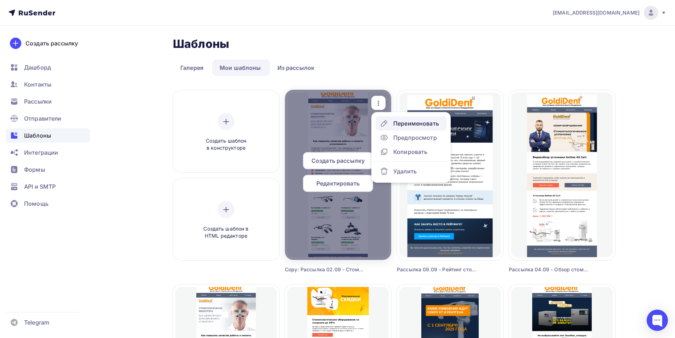
click at [411, 121] on div "Переименовать" at bounding box center [416, 123] width 46 height 9
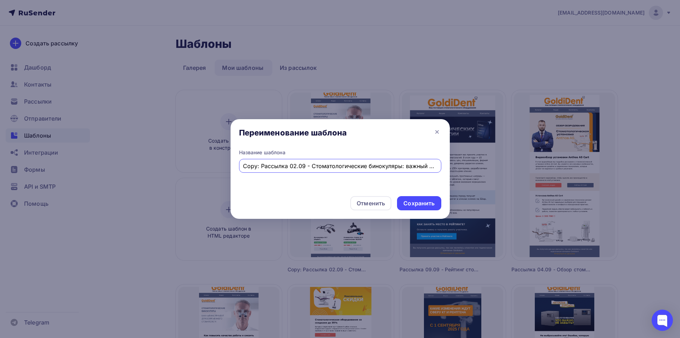
drag, startPoint x: 261, startPoint y: 164, endPoint x: 216, endPoint y: 164, distance: 45.0
click at [216, 164] on div "Переименование шаблона Название шаблона Copy: Рассылка 02.09 - Стоматологически…" at bounding box center [340, 169] width 680 height 338
click at [256, 165] on input "Copy: Рассылка 02.09 - Стоматологические бинокуляры: важный инструмент для совр…" at bounding box center [340, 166] width 194 height 9
click at [260, 168] on input "Copy: Рассылка 02.09 - Стоматологические бинокуляры: важный инструмент для совр…" at bounding box center [340, 166] width 194 height 9
drag, startPoint x: 261, startPoint y: 168, endPoint x: 245, endPoint y: 163, distance: 16.7
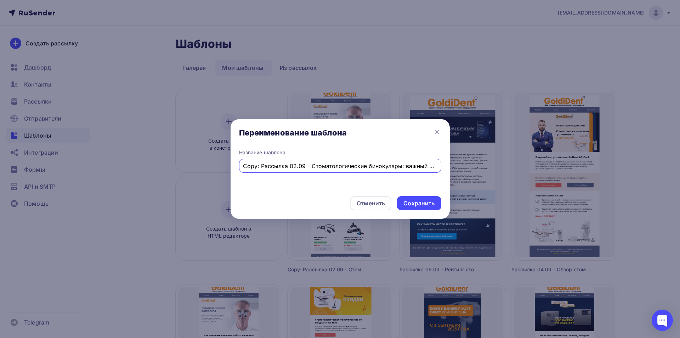
click at [241, 165] on div "Copy: Рассылка 02.09 - Стоматологические бинокуляры: важный инструмент для совр…" at bounding box center [340, 166] width 202 height 14
type input "Рассылка 11.09 - Компьютерные томографы в вашу клинику"
drag, startPoint x: 418, startPoint y: 202, endPoint x: 411, endPoint y: 196, distance: 8.8
click at [418, 201] on div "Сохранить" at bounding box center [419, 203] width 31 height 8
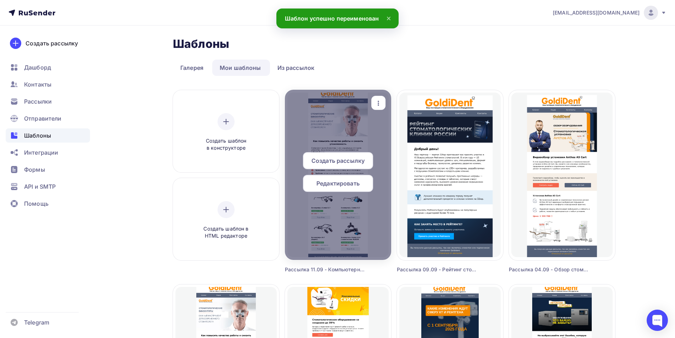
click at [356, 182] on span "Редактировать" at bounding box center [337, 183] width 43 height 9
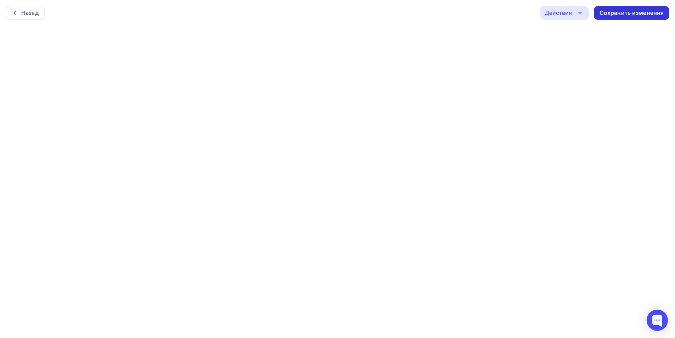
click at [613, 10] on div "Сохранить изменения" at bounding box center [631, 13] width 64 height 8
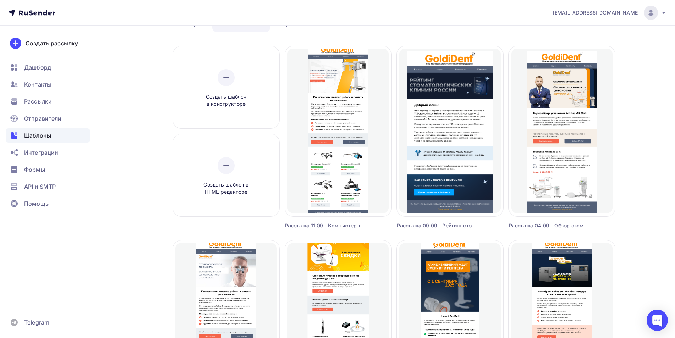
scroll to position [35, 0]
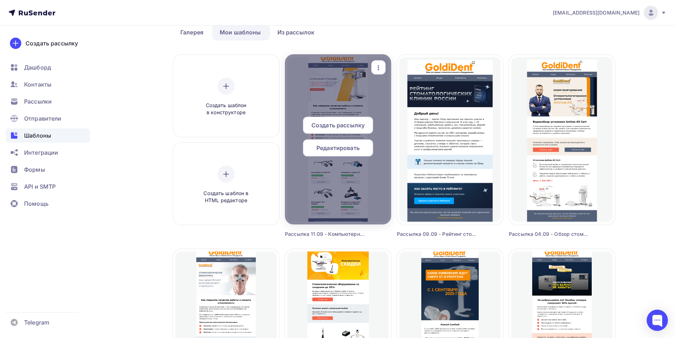
click at [378, 66] on icon "button" at bounding box center [378, 67] width 1 height 5
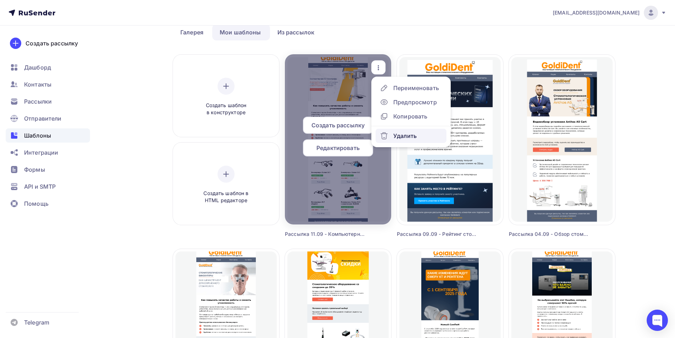
click at [396, 136] on div "Удалить" at bounding box center [404, 135] width 23 height 9
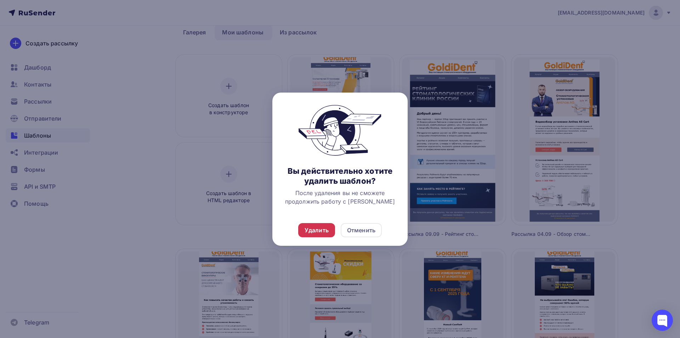
click at [316, 234] on div "Удалить" at bounding box center [316, 230] width 37 height 14
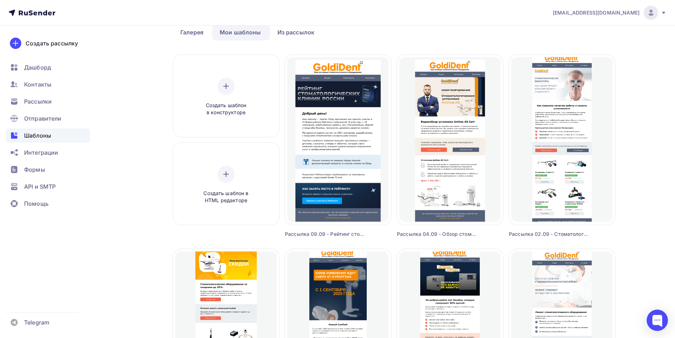
scroll to position [142, 0]
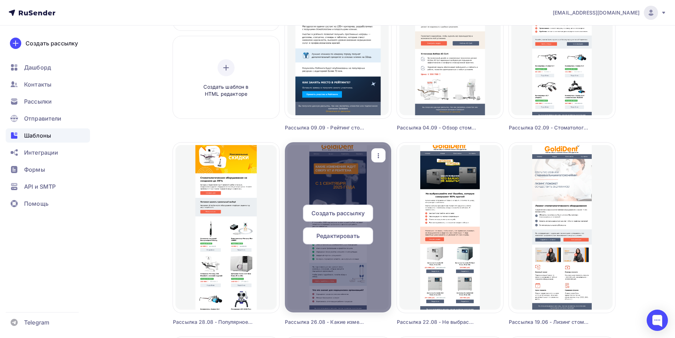
click at [379, 153] on icon "button" at bounding box center [378, 155] width 9 height 9
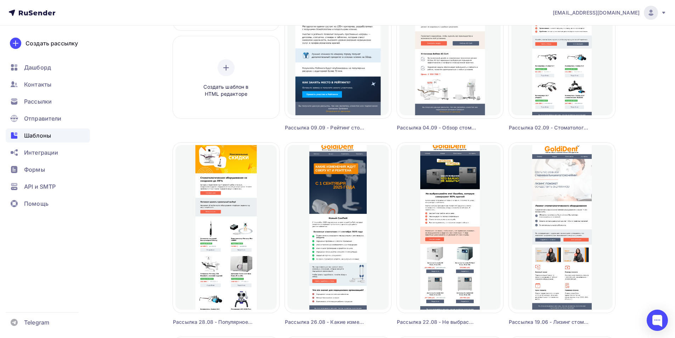
click at [136, 221] on div "Шаблоны Шаблоны Галерея Мои шаблоны Из рассылок Создать шаблон в конструкторе С…" at bounding box center [337, 338] width 581 height 909
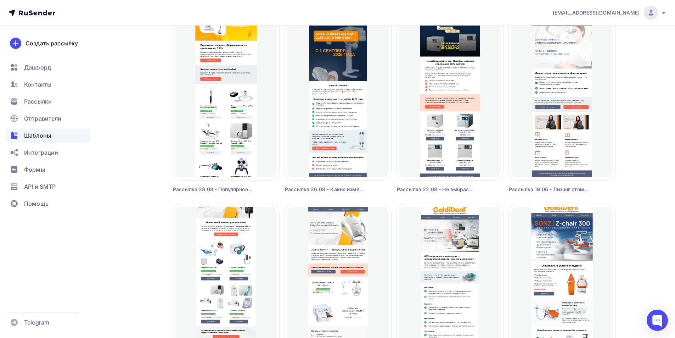
scroll to position [354, 0]
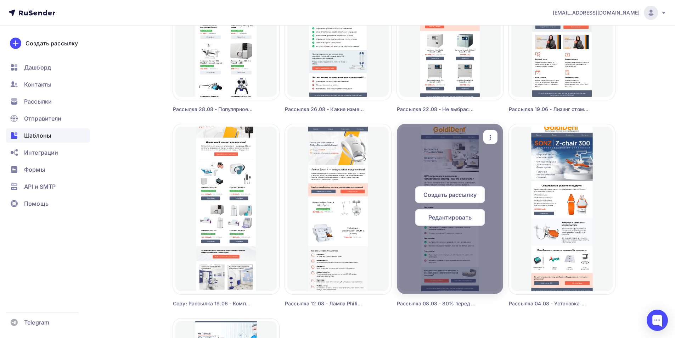
click at [490, 136] on icon "button" at bounding box center [490, 137] width 1 height 5
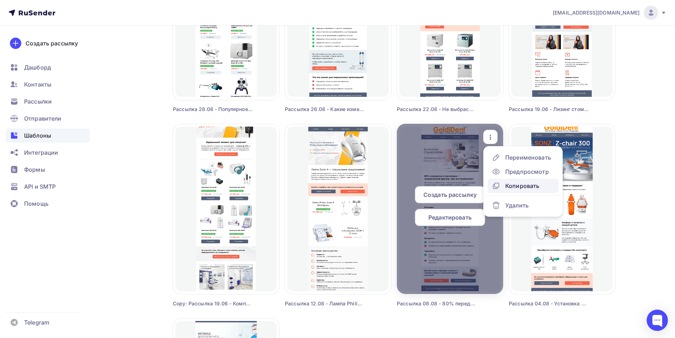
click at [507, 188] on div "Копировать" at bounding box center [522, 185] width 34 height 9
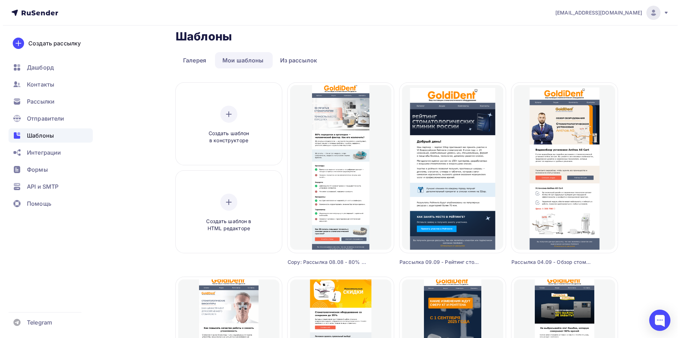
scroll to position [0, 0]
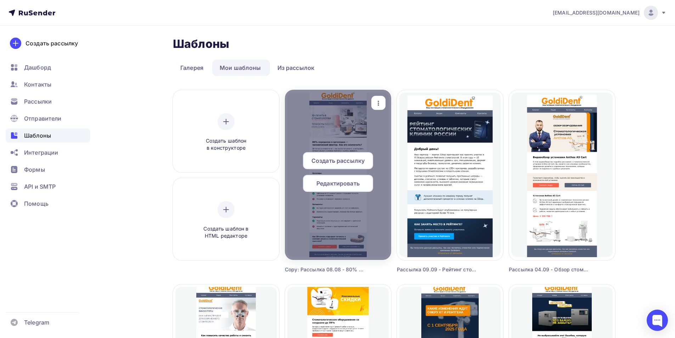
click at [379, 105] on icon "button" at bounding box center [378, 103] width 9 height 9
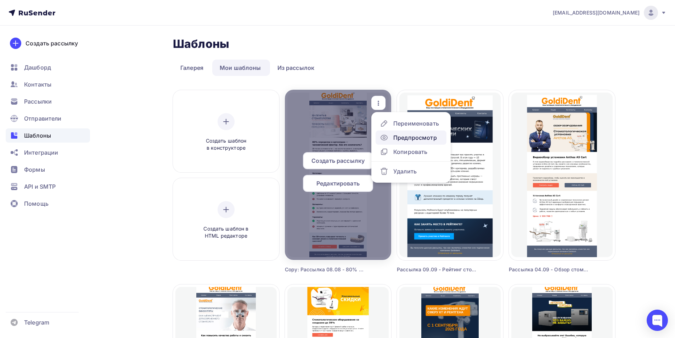
click at [402, 138] on div "Предпросмотр" at bounding box center [415, 137] width 44 height 9
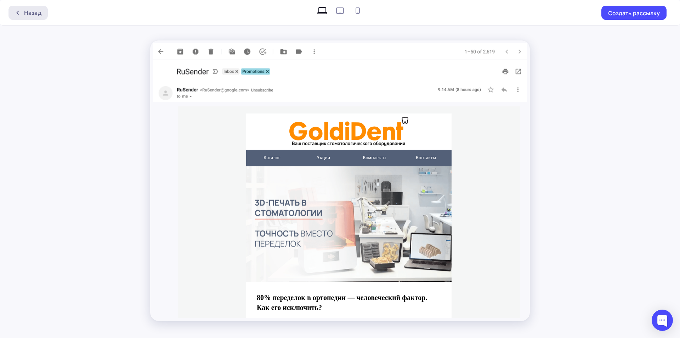
click at [20, 9] on div "Назад" at bounding box center [28, 13] width 39 height 14
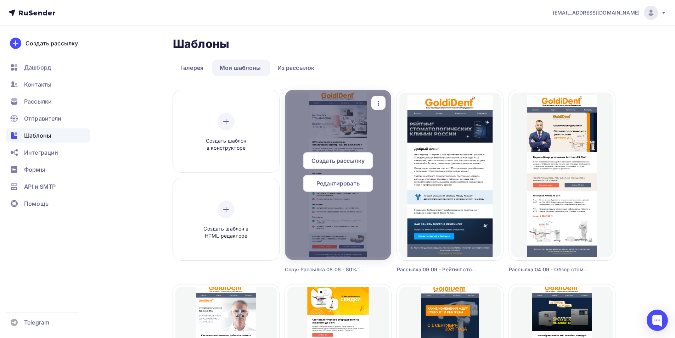
click at [379, 102] on icon "button" at bounding box center [378, 103] width 9 height 9
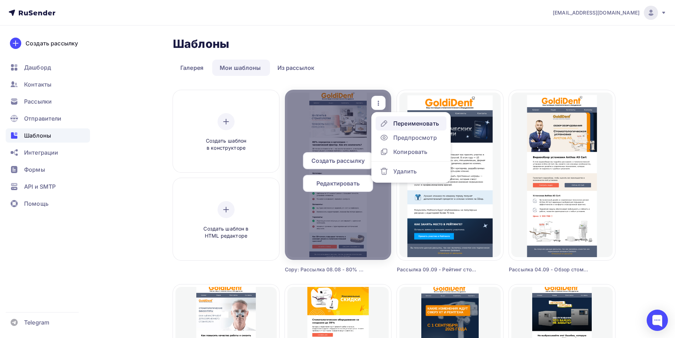
click at [408, 125] on div "Переименовать" at bounding box center [416, 123] width 46 height 9
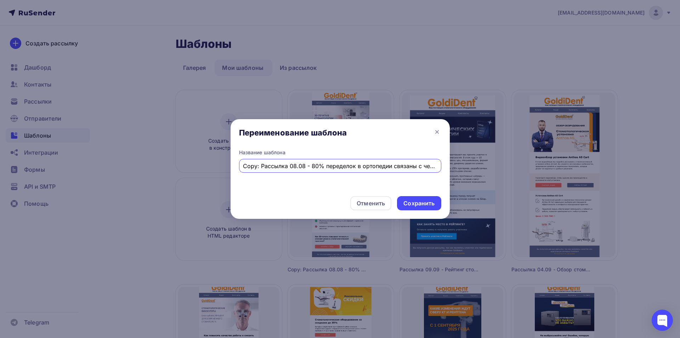
drag, startPoint x: 253, startPoint y: 169, endPoint x: 223, endPoint y: 169, distance: 29.8
click at [223, 169] on div "Переименование шаблона Название шаблона Copy: Рассылка 08.08 - 80% переделок в …" at bounding box center [340, 169] width 680 height 338
click at [247, 164] on input "Copy: Рассылка 08.08 - 80% переделок в ортопедии связаны с человеческим фактором" at bounding box center [340, 166] width 194 height 9
drag, startPoint x: 261, startPoint y: 165, endPoint x: 216, endPoint y: 152, distance: 47.2
click at [208, 165] on div "Переименование шаблона Название шаблона Copy: Рассылка 08.08 - 80% переделок в …" at bounding box center [340, 169] width 680 height 338
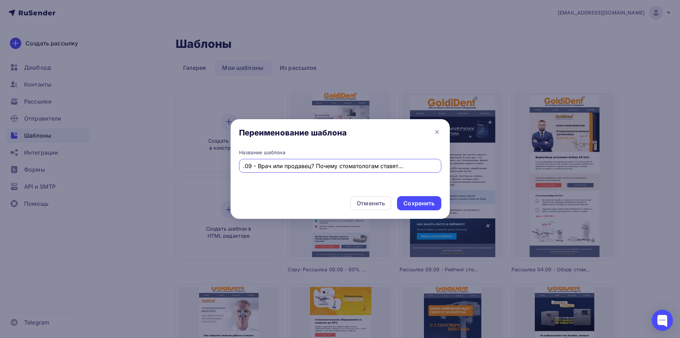
scroll to position [0, 93]
type input "Рассылка 11.09 - Врач или продавец? Почему стоматологам ставят планы продаж — и…"
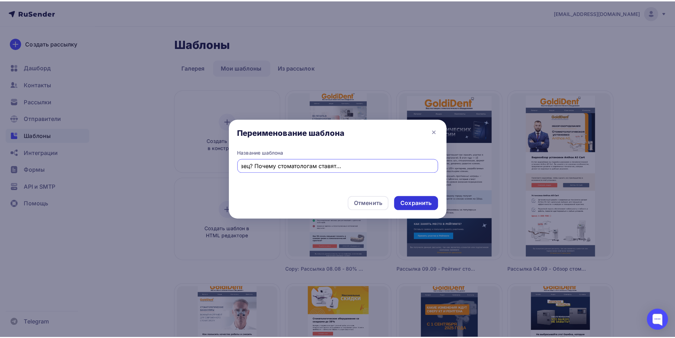
scroll to position [0, 0]
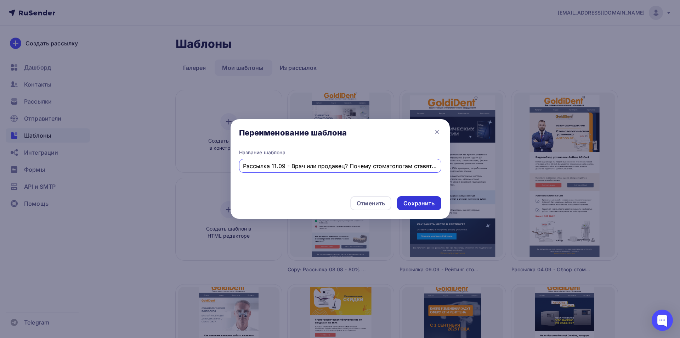
click at [426, 206] on div "Сохранить" at bounding box center [419, 203] width 31 height 8
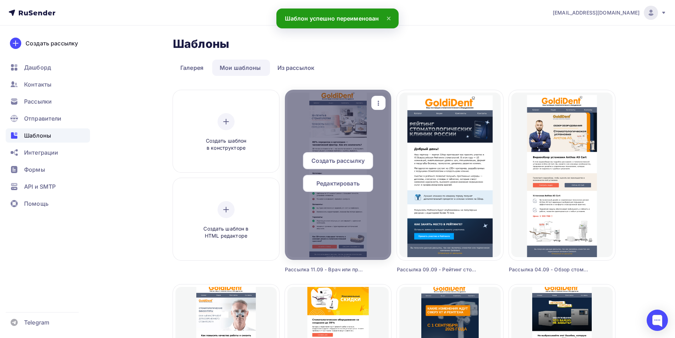
click at [350, 182] on span "Редактировать" at bounding box center [337, 183] width 43 height 9
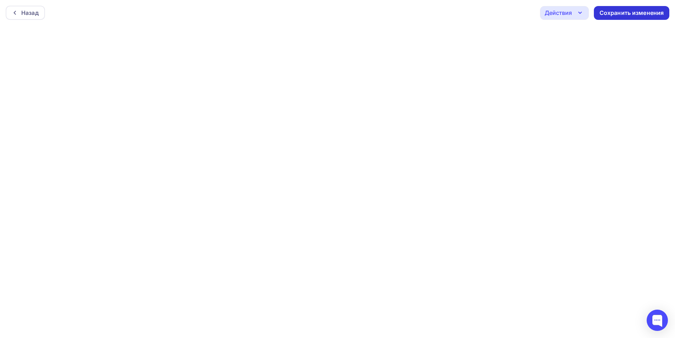
click at [613, 13] on div "Сохранить изменения" at bounding box center [631, 13] width 64 height 8
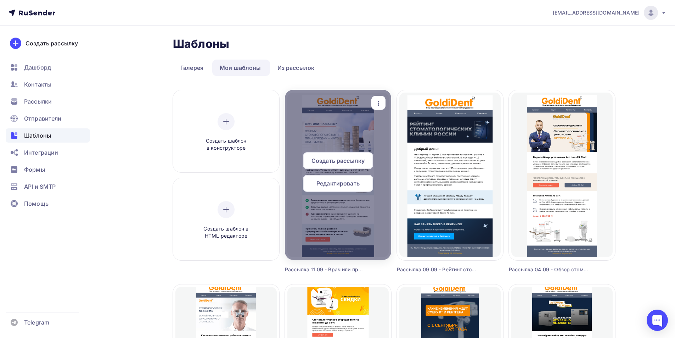
drag, startPoint x: 337, startPoint y: 183, endPoint x: 347, endPoint y: 188, distance: 11.4
click at [337, 182] on span "Редактировать" at bounding box center [337, 183] width 43 height 9
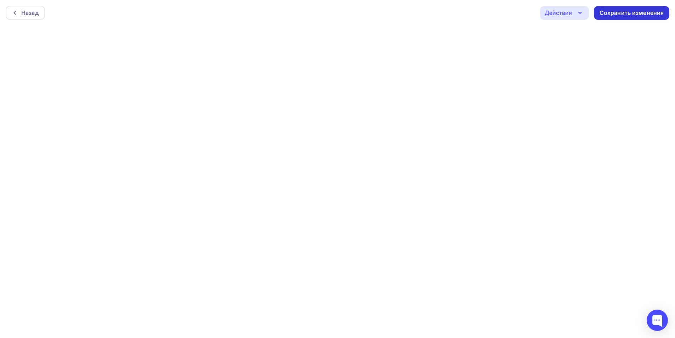
click at [629, 17] on div "Сохранить изменения" at bounding box center [631, 13] width 75 height 14
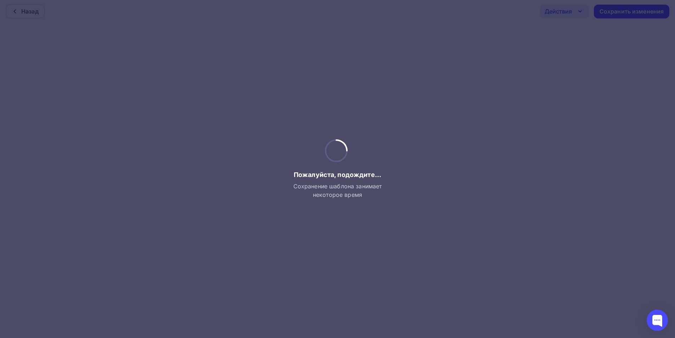
scroll to position [2, 0]
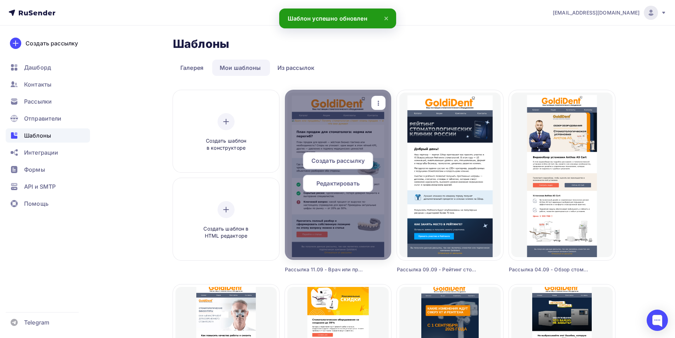
click at [345, 180] on span "Редактировать" at bounding box center [337, 183] width 43 height 9
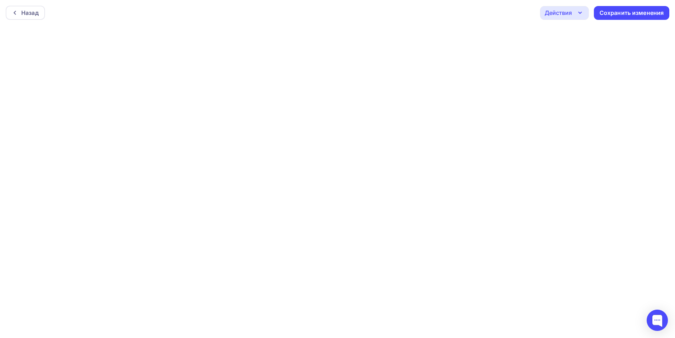
scroll to position [2, 0]
click at [617, 10] on div "Сохранить изменения" at bounding box center [631, 11] width 64 height 8
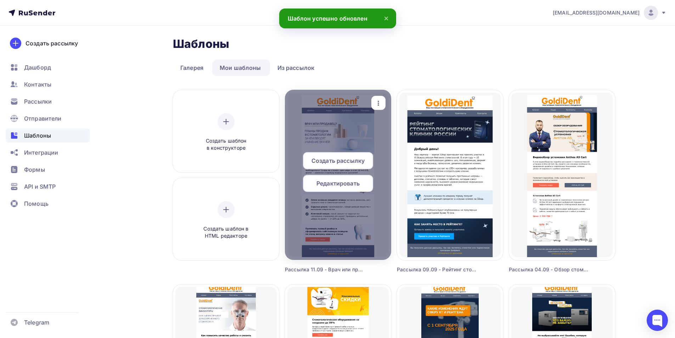
click at [350, 182] on span "Редактировать" at bounding box center [337, 183] width 43 height 9
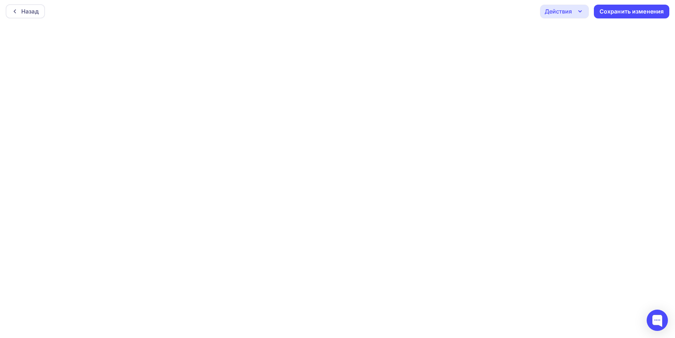
scroll to position [2, 0]
click at [622, 11] on div "Сохранить изменения" at bounding box center [631, 11] width 64 height 8
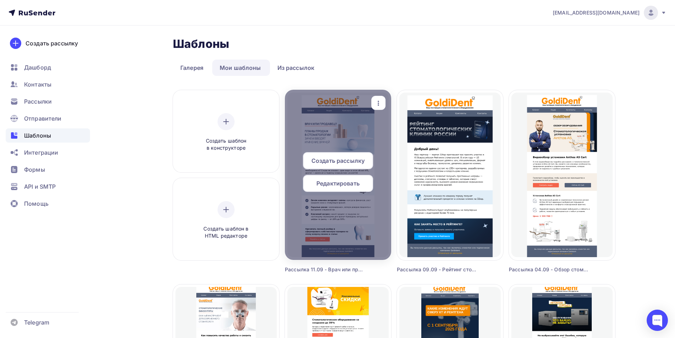
click at [336, 182] on span "Редактировать" at bounding box center [337, 183] width 43 height 9
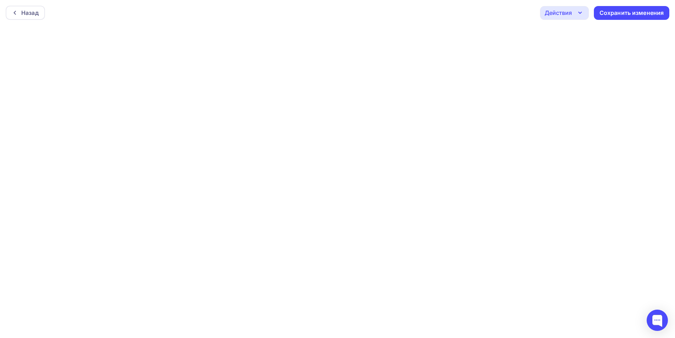
scroll to position [2, 0]
click at [576, 8] on icon "button" at bounding box center [580, 11] width 9 height 9
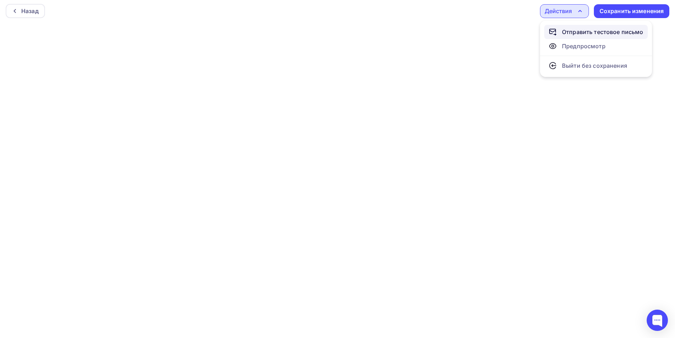
click at [583, 35] on div "Отправить тестовое письмо" at bounding box center [602, 32] width 81 height 9
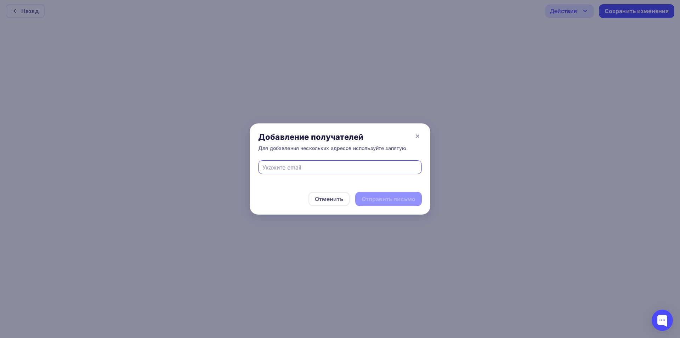
click at [356, 167] on input "text" at bounding box center [341, 167] width 156 height 9
type input "eskova.t.a@yandex.ru"
drag, startPoint x: 392, startPoint y: 201, endPoint x: 306, endPoint y: 58, distance: 166.7
click at [390, 201] on div "Отправить письмо" at bounding box center [389, 199] width 54 height 8
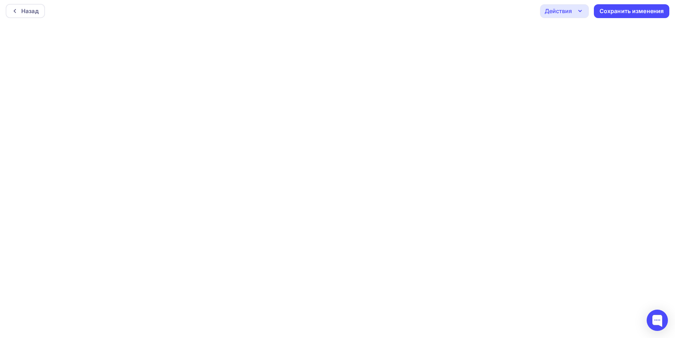
drag, startPoint x: 569, startPoint y: 12, endPoint x: 558, endPoint y: 28, distance: 19.8
click at [568, 12] on div "Действия" at bounding box center [558, 11] width 27 height 9
click at [561, 31] on div "Отправить тестовое письмо" at bounding box center [595, 32] width 95 height 9
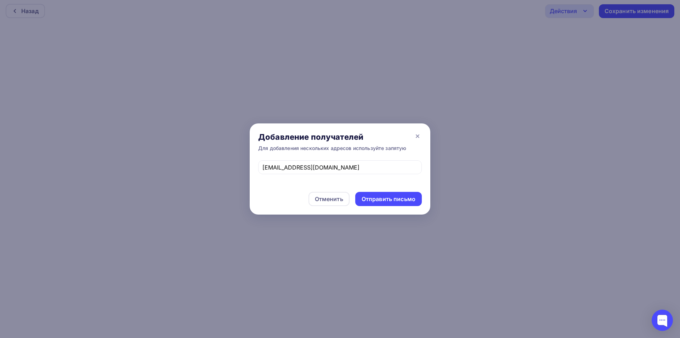
drag, startPoint x: 387, startPoint y: 197, endPoint x: 354, endPoint y: 139, distance: 66.2
click at [387, 197] on div "Отправить письмо" at bounding box center [389, 199] width 54 height 8
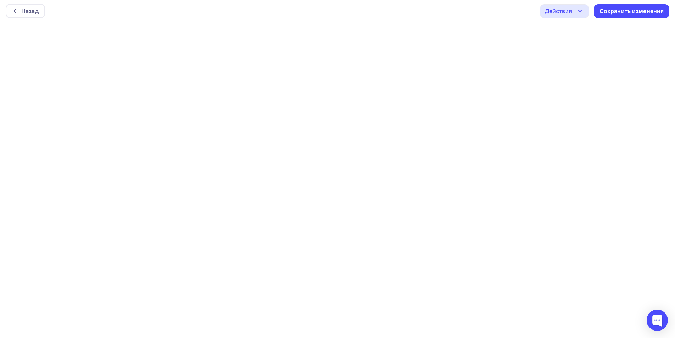
drag, startPoint x: 575, startPoint y: 11, endPoint x: 575, endPoint y: 16, distance: 5.0
click at [575, 11] on div "Действия" at bounding box center [564, 11] width 49 height 14
click at [578, 31] on div "Отправить тестовое письмо" at bounding box center [602, 32] width 81 height 9
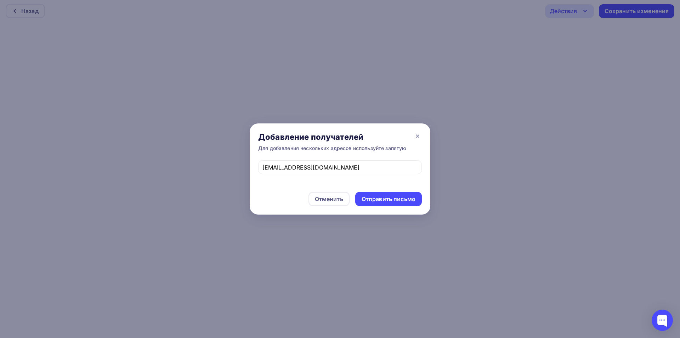
drag, startPoint x: 399, startPoint y: 201, endPoint x: 312, endPoint y: 5, distance: 214.2
click at [400, 200] on div "Отправить письмо" at bounding box center [389, 199] width 54 height 8
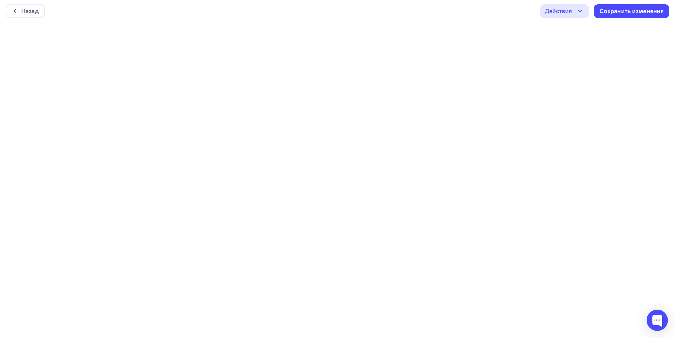
click at [570, 10] on div "Действия" at bounding box center [558, 11] width 27 height 9
click at [574, 33] on div "Отправить тестовое письмо" at bounding box center [602, 32] width 81 height 9
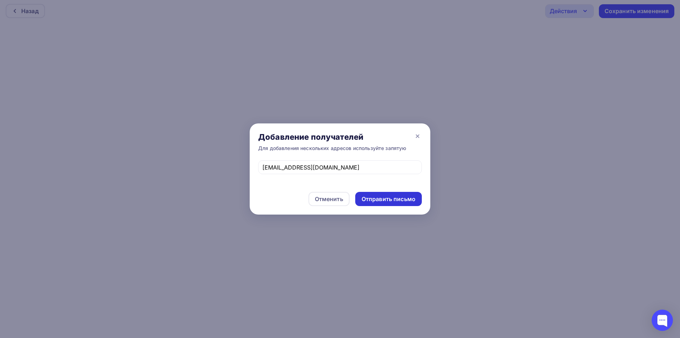
click at [381, 195] on div "Отправить письмо" at bounding box center [389, 199] width 54 height 8
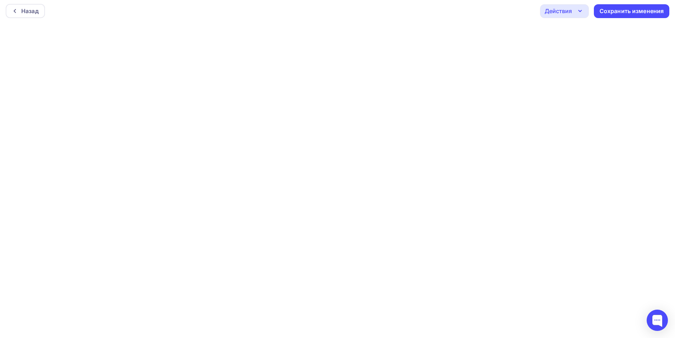
drag, startPoint x: 564, startPoint y: 4, endPoint x: 565, endPoint y: 8, distance: 3.9
click at [564, 5] on div "Действия" at bounding box center [564, 11] width 49 height 14
click at [566, 34] on div "Отправить тестовое письмо" at bounding box center [602, 32] width 81 height 9
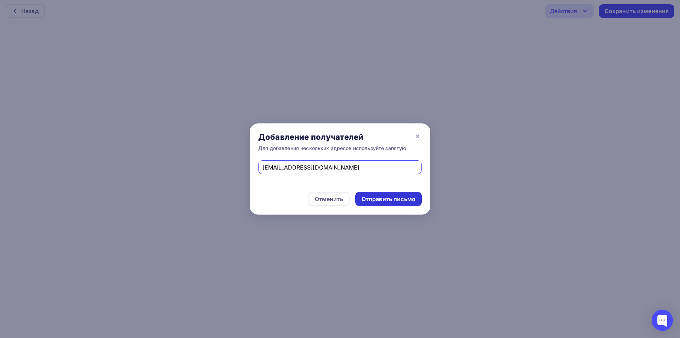
click at [401, 200] on div "Отправить письмо" at bounding box center [389, 199] width 54 height 8
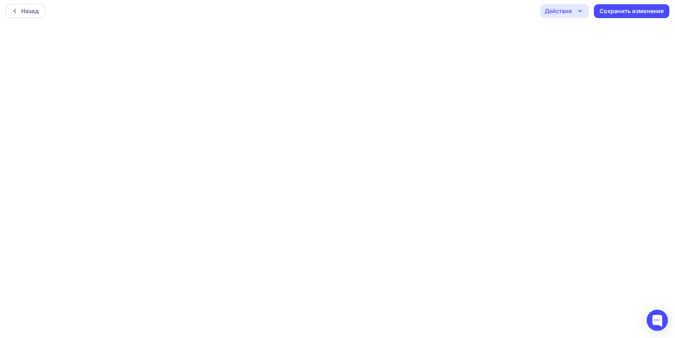
click at [574, 11] on div "Действия" at bounding box center [564, 11] width 49 height 14
click at [573, 33] on div "Отправить тестовое письмо" at bounding box center [602, 32] width 81 height 9
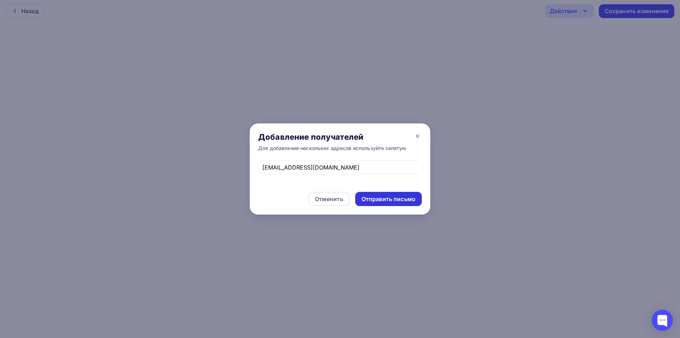
click at [401, 194] on div "Отправить письмо" at bounding box center [388, 199] width 67 height 14
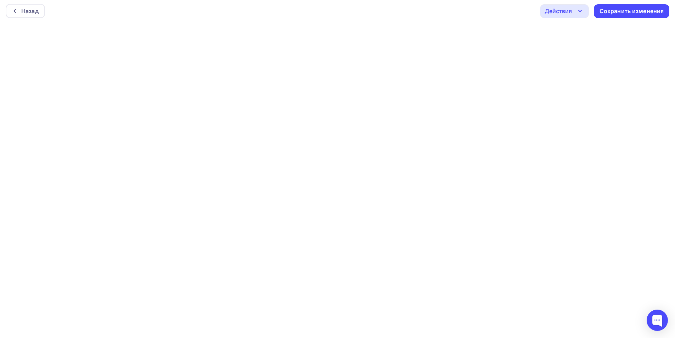
click at [551, 9] on div "Действия" at bounding box center [558, 11] width 27 height 9
click at [574, 31] on div "Отправить тестовое письмо" at bounding box center [602, 32] width 81 height 9
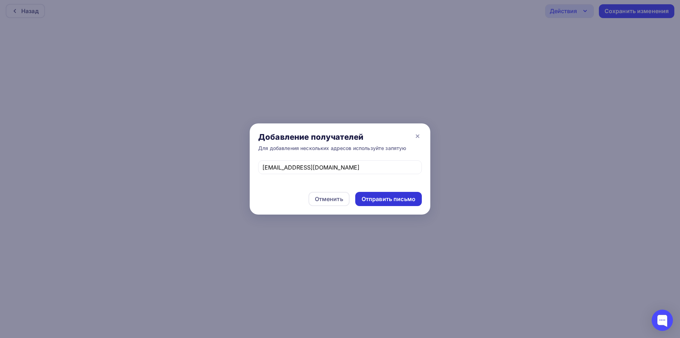
click at [402, 201] on div "Отправить письмо" at bounding box center [389, 199] width 54 height 8
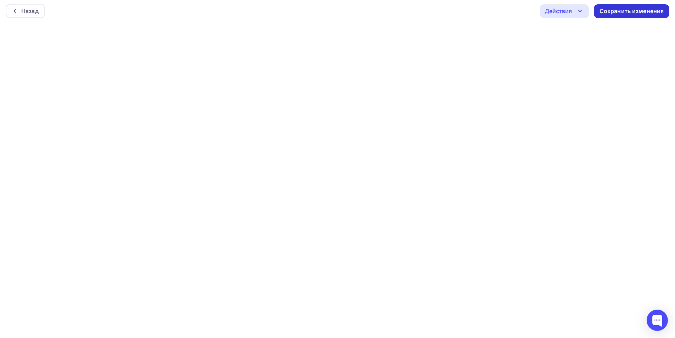
click at [624, 13] on div "Сохранить изменения" at bounding box center [631, 11] width 64 height 8
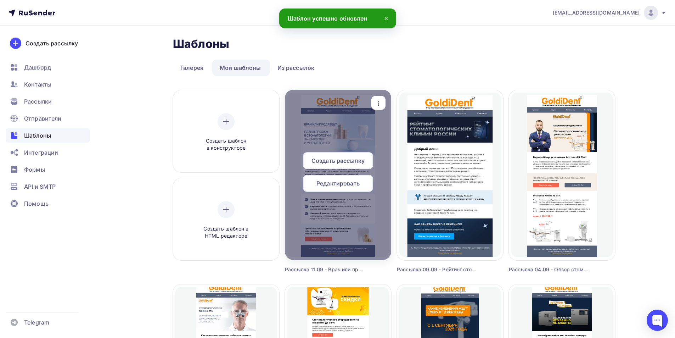
click at [328, 180] on span "Редактировать" at bounding box center [337, 183] width 43 height 9
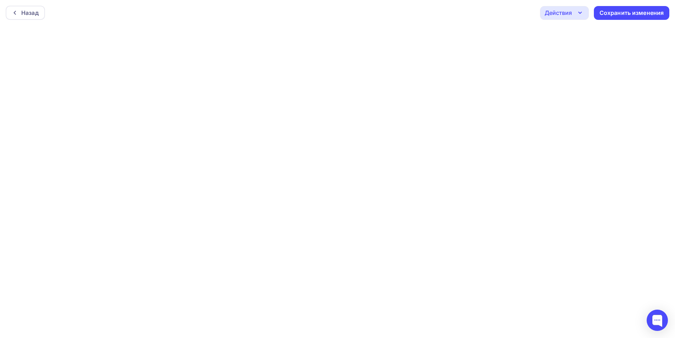
click at [571, 13] on div "Действия" at bounding box center [558, 13] width 27 height 9
click at [568, 36] on div "Отправить тестовое письмо" at bounding box center [602, 33] width 81 height 9
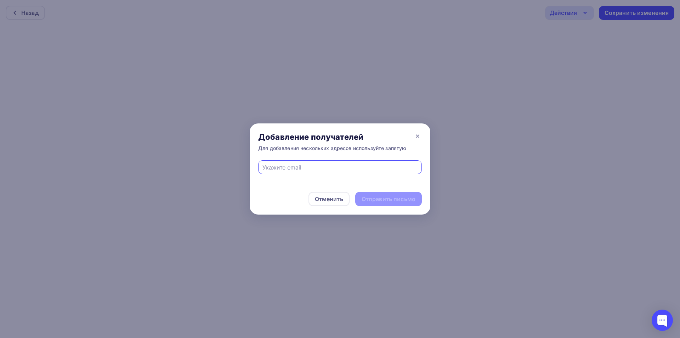
click at [328, 166] on input "text" at bounding box center [341, 167] width 156 height 9
type input "info@goldident.ru"
click at [383, 195] on div "Отправить письмо" at bounding box center [389, 199] width 54 height 8
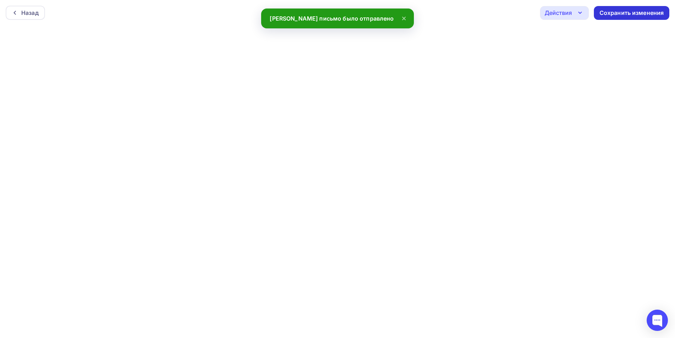
click at [627, 9] on div "Сохранить изменения" at bounding box center [631, 13] width 75 height 14
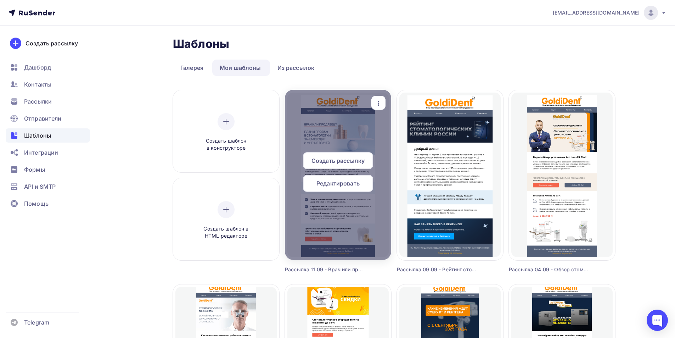
click at [344, 157] on span "Создать рассылку" at bounding box center [337, 160] width 53 height 9
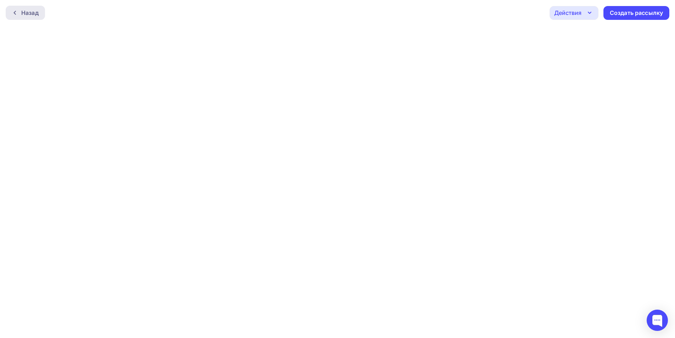
drag, startPoint x: 21, startPoint y: 16, endPoint x: 34, endPoint y: 12, distance: 13.2
click at [22, 15] on div "Назад" at bounding box center [29, 13] width 17 height 9
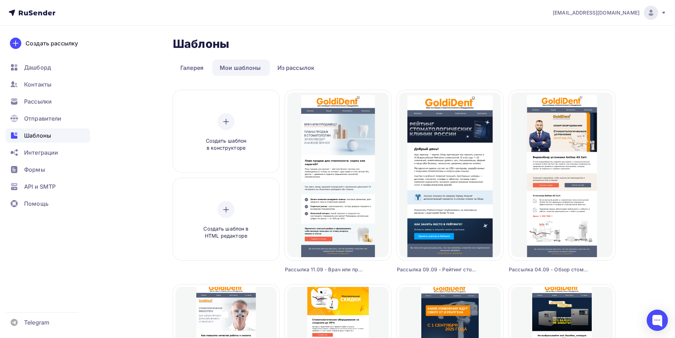
drag, startPoint x: 335, startPoint y: 161, endPoint x: 304, endPoint y: 40, distance: 125.5
click at [334, 160] on span "Создать рассылку" at bounding box center [337, 160] width 53 height 9
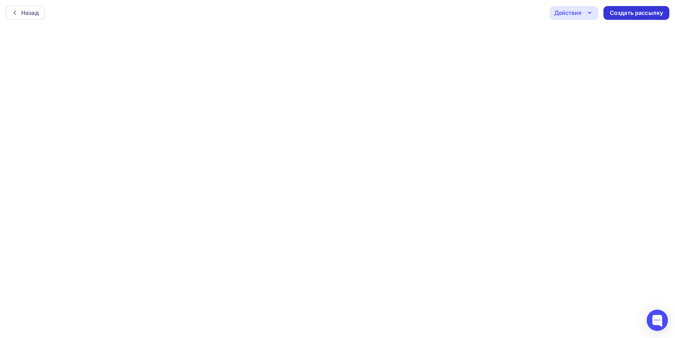
click at [623, 11] on div "Создать рассылку" at bounding box center [636, 13] width 53 height 8
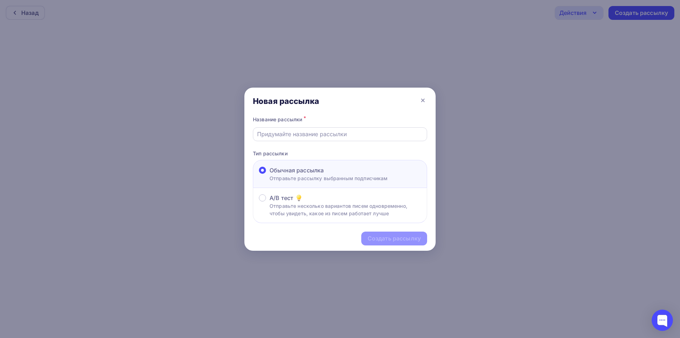
click at [300, 136] on input "text" at bounding box center [340, 134] width 166 height 9
click at [290, 133] on input "Рассылка 07.08 - Тест" at bounding box center [340, 134] width 166 height 9
drag, startPoint x: 293, startPoint y: 132, endPoint x: 286, endPoint y: 133, distance: 6.8
click at [286, 133] on input "Рассылка 07.08 - Тест" at bounding box center [340, 134] width 166 height 9
paste input "лан продаж для стоматолога: инструмент мотивации или угроза репутации?"
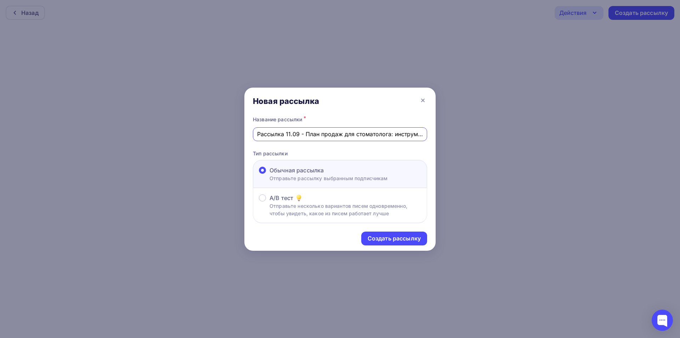
scroll to position [0, 100]
type input "Рассылка 11.09 - План продаж для стоматолога: инструмент мотивации или угроза р…"
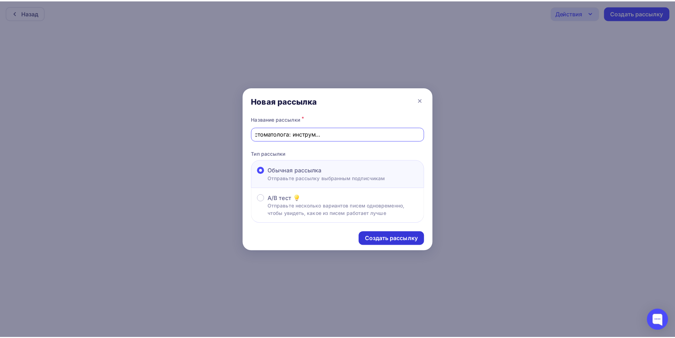
scroll to position [0, 0]
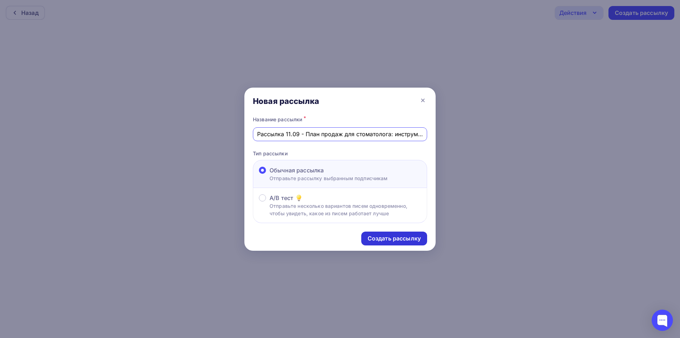
click at [410, 243] on div "Создать рассылку" at bounding box center [394, 238] width 66 height 14
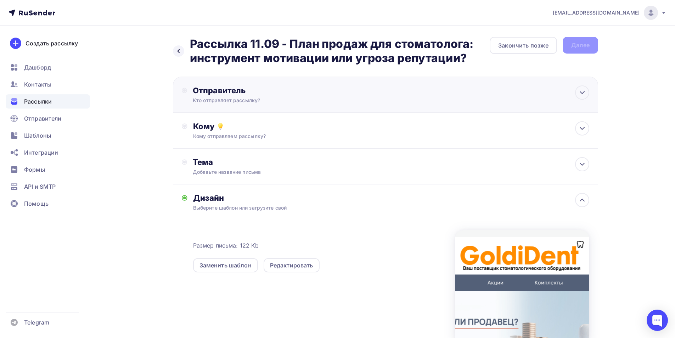
drag, startPoint x: 293, startPoint y: 95, endPoint x: 288, endPoint y: 106, distance: 12.0
click at [293, 97] on div "Отправитель Кто отправляет рассылку? Email * it@goldident.ru goldident@yandex.r…" at bounding box center [269, 94] width 153 height 18
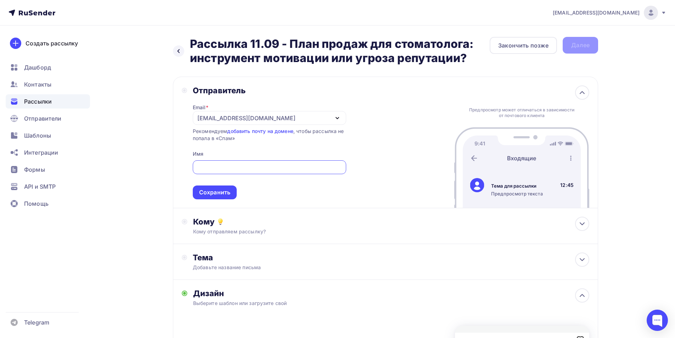
click at [258, 122] on div "[EMAIL_ADDRESS][DOMAIN_NAME]" at bounding box center [269, 118] width 153 height 14
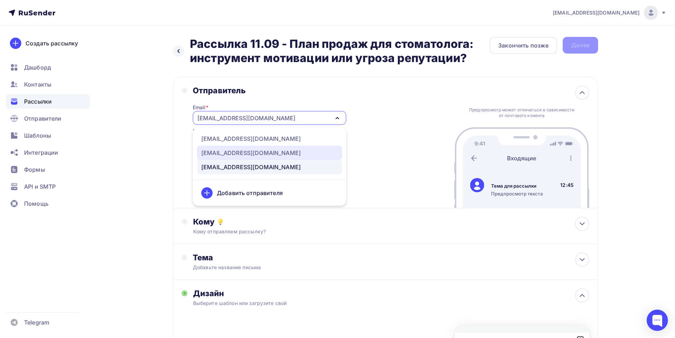
click at [235, 152] on div "[EMAIL_ADDRESS][DOMAIN_NAME]" at bounding box center [251, 152] width 100 height 9
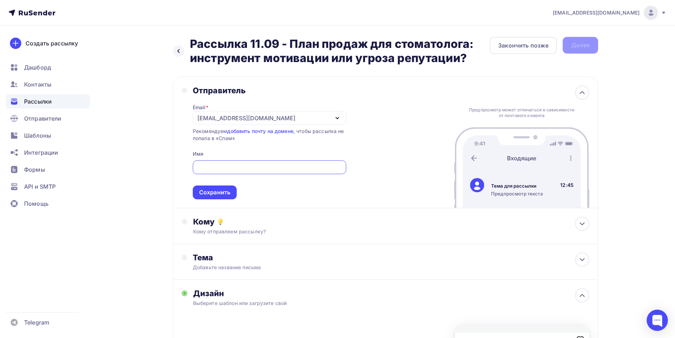
click at [249, 167] on input "text" at bounding box center [269, 167] width 145 height 9
type input "GoldiDent"
click at [227, 193] on div "Сохранить" at bounding box center [214, 192] width 31 height 8
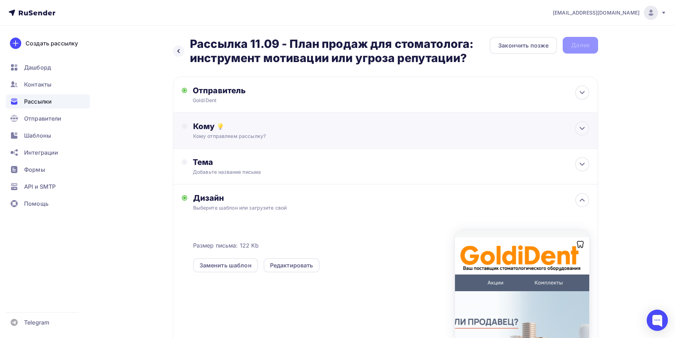
click at [257, 129] on div "Кому" at bounding box center [391, 126] width 396 height 10
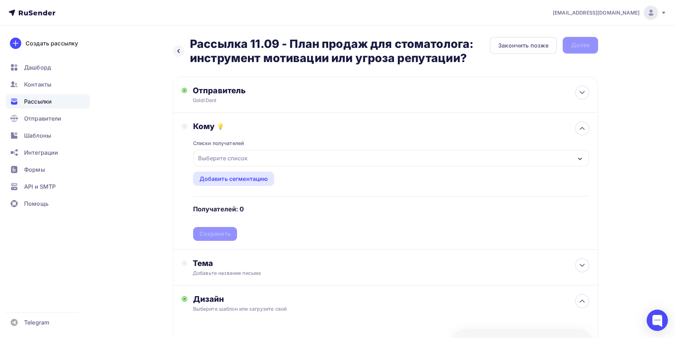
click at [224, 159] on div "Выберите список" at bounding box center [222, 158] width 55 height 13
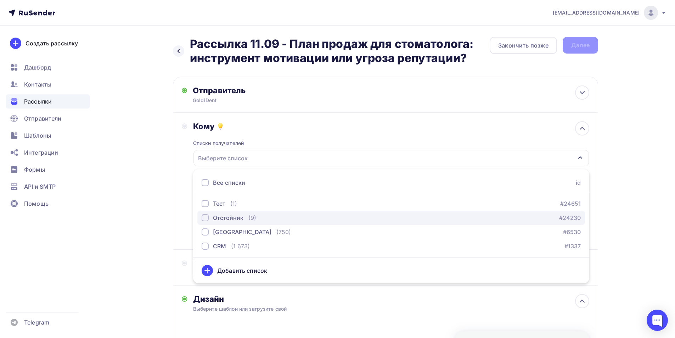
click at [211, 219] on div "Отстойник" at bounding box center [223, 217] width 42 height 9
click at [228, 217] on div "Отстойник" at bounding box center [228, 217] width 30 height 9
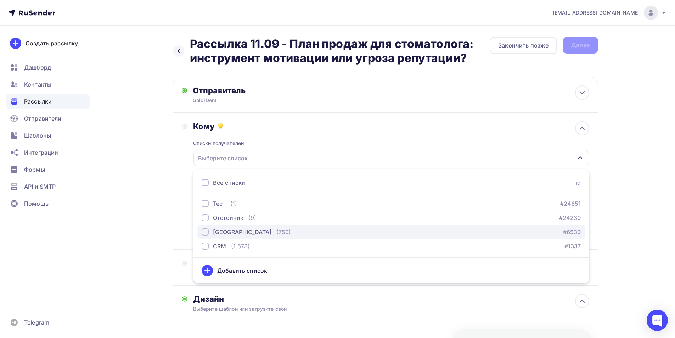
click at [225, 231] on div "Москва" at bounding box center [242, 231] width 58 height 9
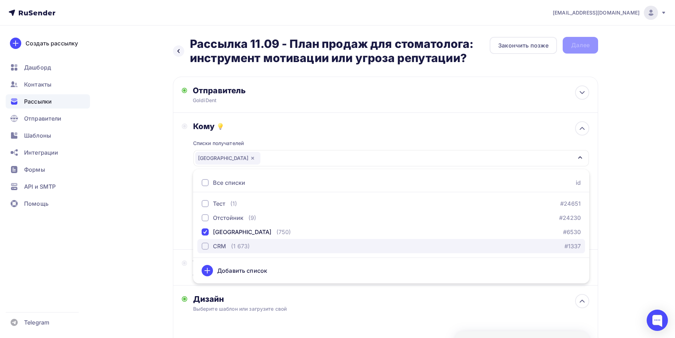
click at [228, 242] on div "CRM (1 673)" at bounding box center [226, 246] width 48 height 9
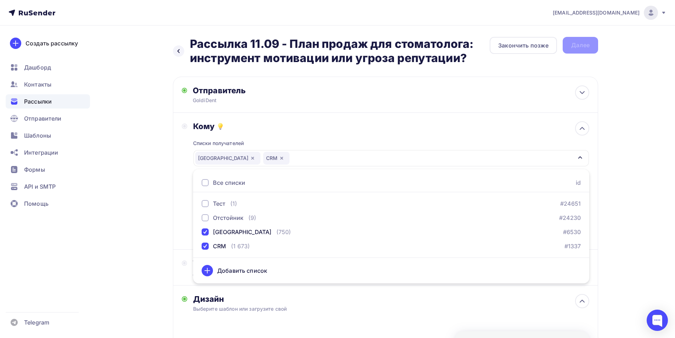
click at [150, 248] on div "Назад Рассылка 11.09 - План продаж для стоматолога: инструмент мотивации или уг…" at bounding box center [337, 275] width 581 height 498
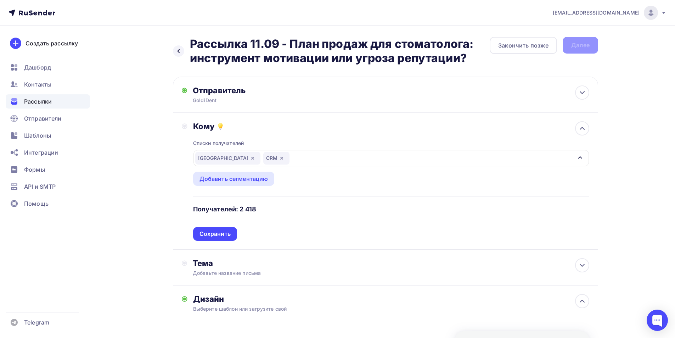
drag, startPoint x: 224, startPoint y: 238, endPoint x: 216, endPoint y: 239, distance: 7.6
click at [223, 237] on div "Сохранить" at bounding box center [215, 234] width 44 height 14
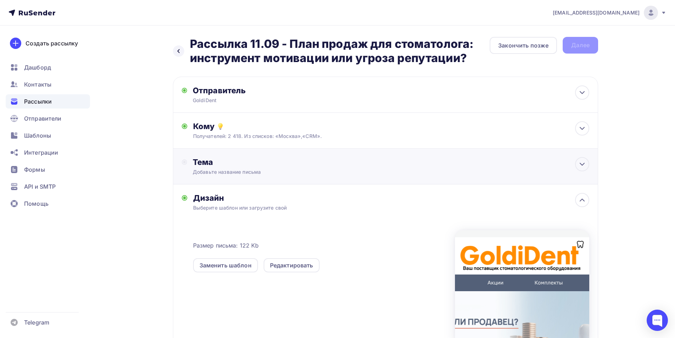
click at [231, 162] on div "Тема" at bounding box center [263, 162] width 140 height 10
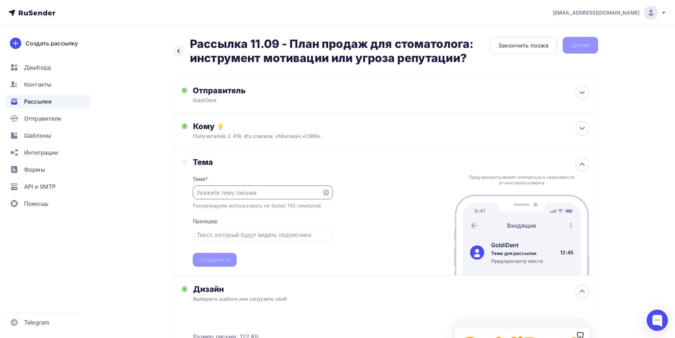
paste input "План продаж для стоматолога: инструмент мотивации или угроза репутации?"
type input "План продаж для стоматолога: инструмент мотивации или угроза репутации?"
click at [232, 254] on div "Сохранить" at bounding box center [215, 260] width 44 height 14
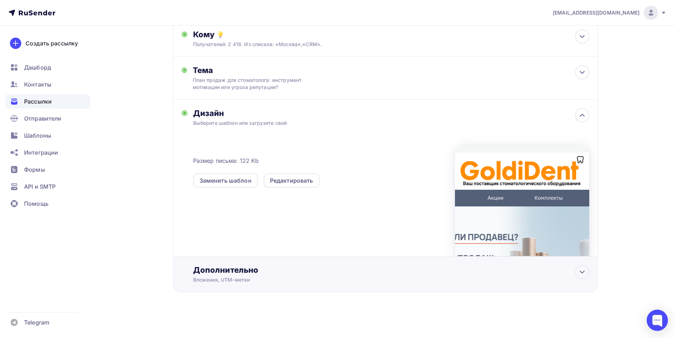
click at [249, 276] on div "Вложения, UTM–метки" at bounding box center [371, 279] width 357 height 7
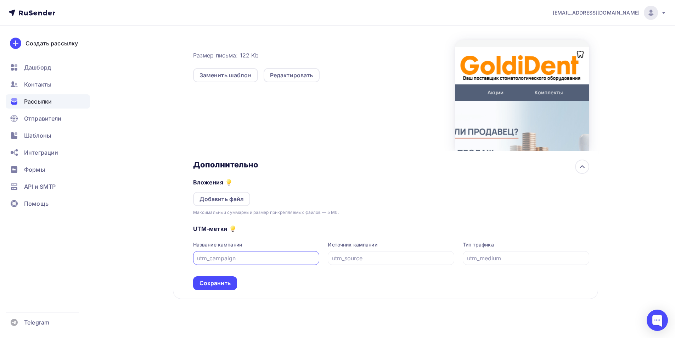
scroll to position [198, 0]
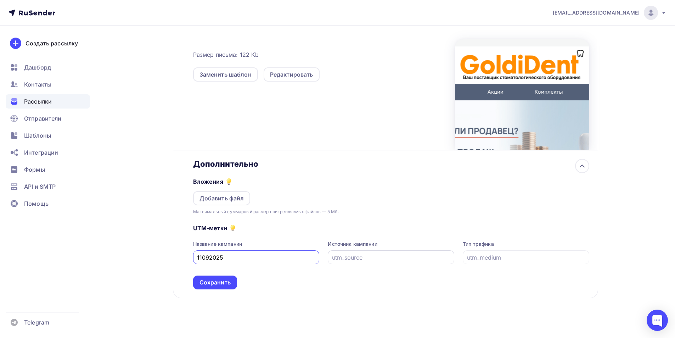
type input "11092025"
click at [403, 260] on input "text" at bounding box center [391, 257] width 118 height 9
click at [370, 258] on input "text" at bounding box center [391, 257] width 118 height 9
type input "email"
click at [513, 257] on input "text" at bounding box center [526, 257] width 118 height 9
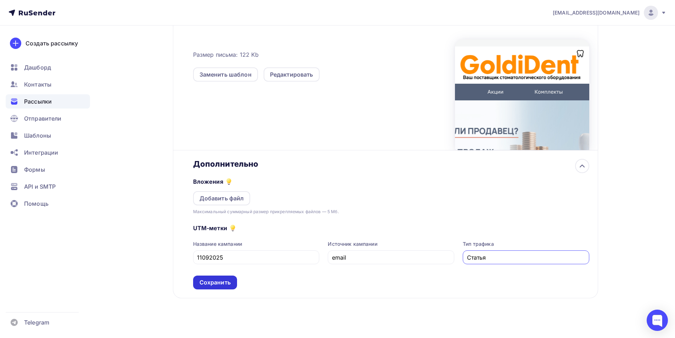
type input "Статья"
click at [209, 281] on div "Сохранить" at bounding box center [214, 282] width 31 height 8
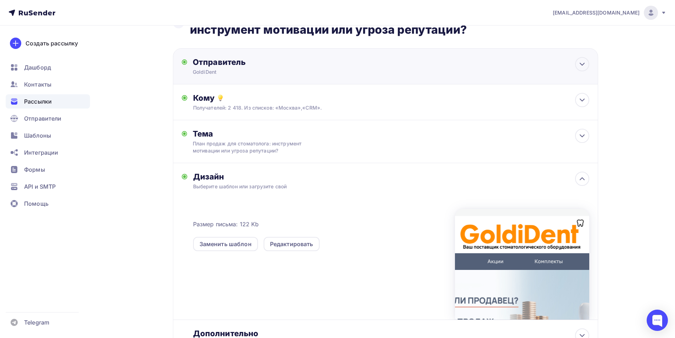
scroll to position [0, 0]
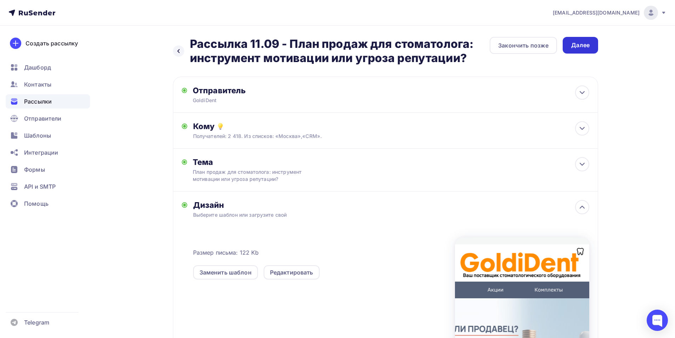
drag, startPoint x: 587, startPoint y: 46, endPoint x: 491, endPoint y: 91, distance: 106.7
click at [587, 46] on div "Далее" at bounding box center [580, 45] width 18 height 8
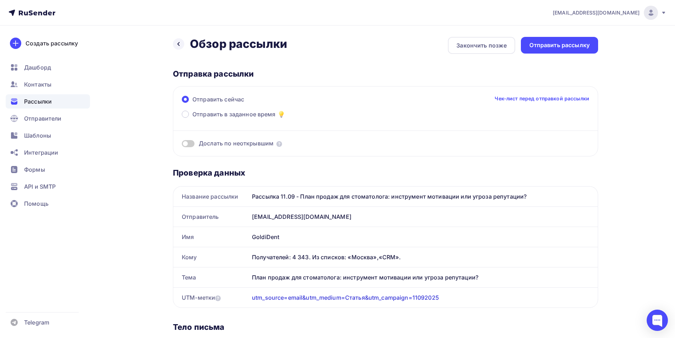
drag, startPoint x: 298, startPoint y: 232, endPoint x: 195, endPoint y: 235, distance: 102.4
click at [195, 235] on div "Имя GoldiDent" at bounding box center [385, 237] width 424 height 20
copy div "Имя GoldiDent"
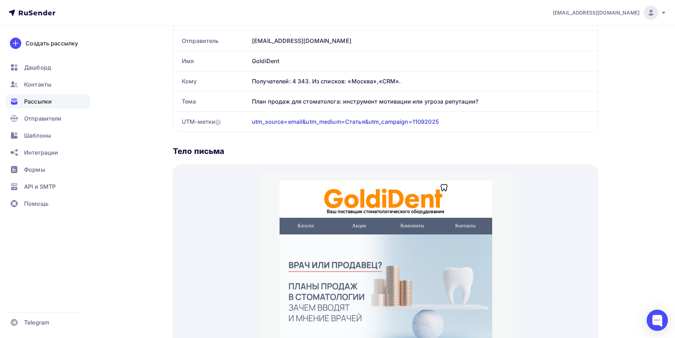
scroll to position [34, 0]
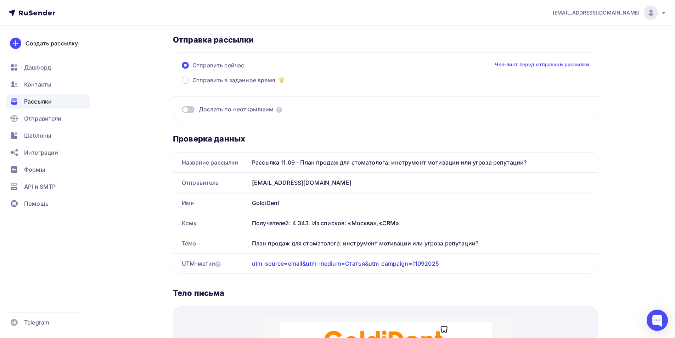
click at [620, 169] on div "Назад Обзор рассылки Обзор рассылки Закончить позже Отправить рассылку Отправка…" at bounding box center [337, 306] width 581 height 630
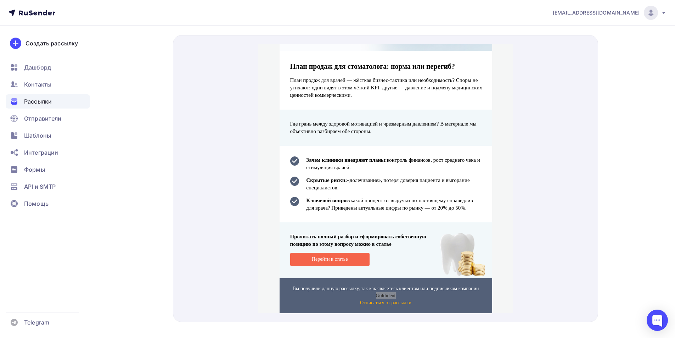
scroll to position [317, 0]
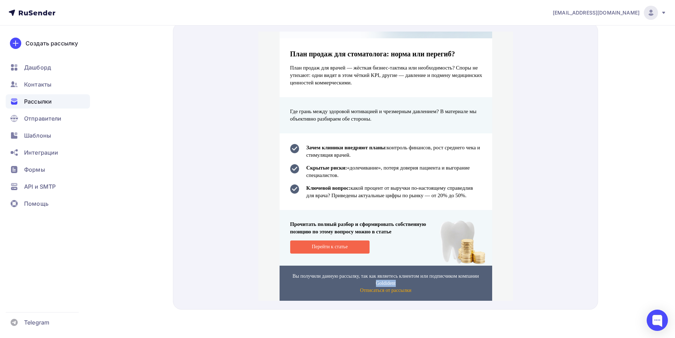
click at [348, 237] on span "Перейти к статье" at bounding box center [329, 238] width 79 height 13
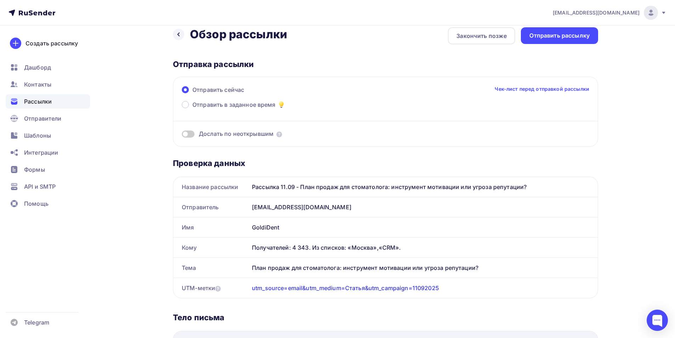
scroll to position [0, 0]
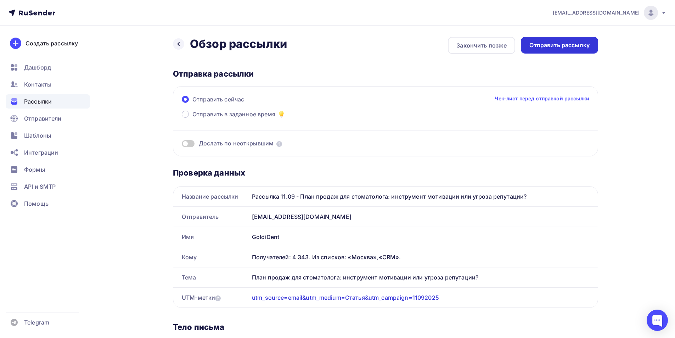
click at [578, 43] on div "Отправить рассылку" at bounding box center [559, 45] width 60 height 8
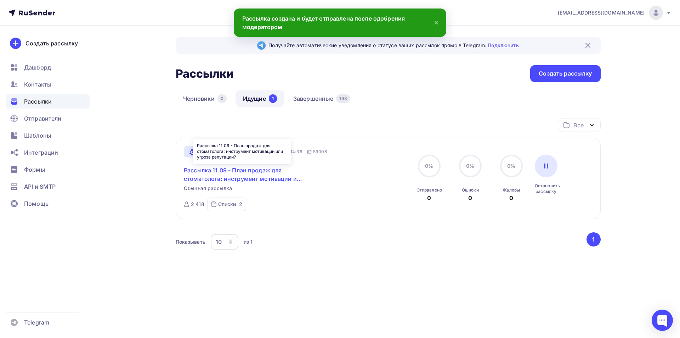
click at [239, 174] on link "Рассылка 11.09 - План продаж для стоматолога: инструмент мотивации или угроза р…" at bounding box center [245, 174] width 122 height 17
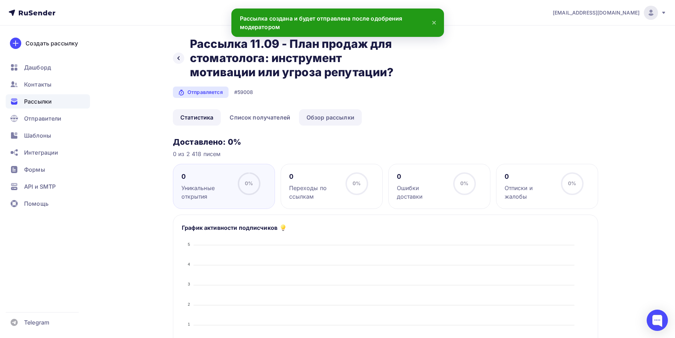
click at [328, 120] on link "Обзор рассылки" at bounding box center [330, 117] width 63 height 16
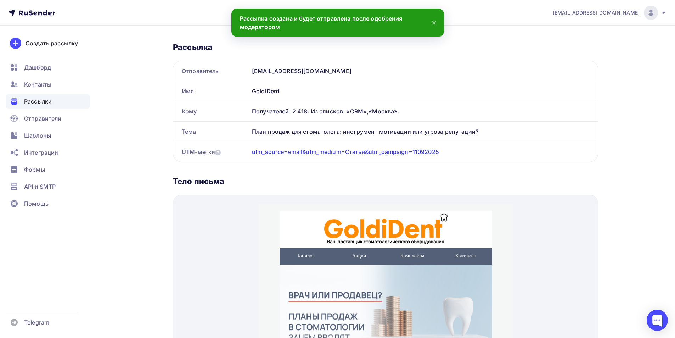
scroll to position [106, 0]
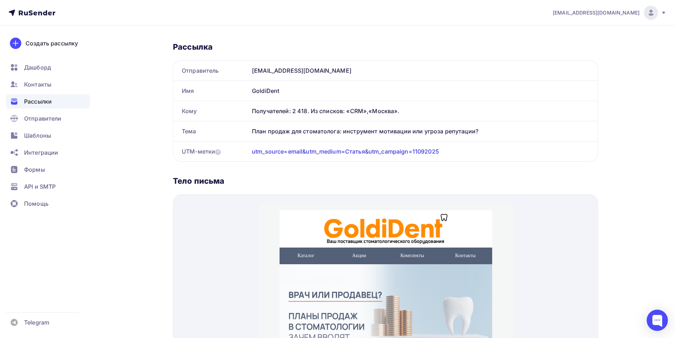
drag, startPoint x: 284, startPoint y: 90, endPoint x: 235, endPoint y: 90, distance: 50.0
click at [235, 90] on div "Имя GoldiDent" at bounding box center [385, 91] width 424 height 20
copy div "Имя GoldiDent"
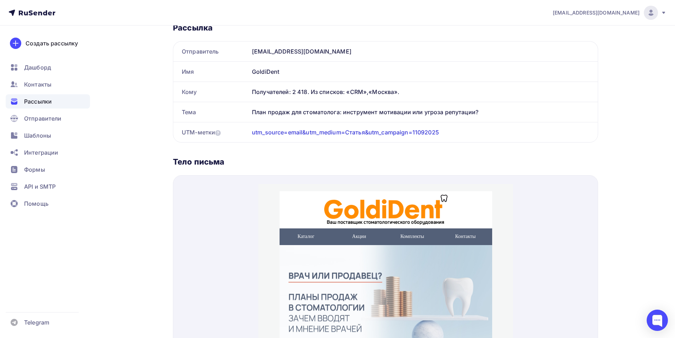
scroll to position [30, 0]
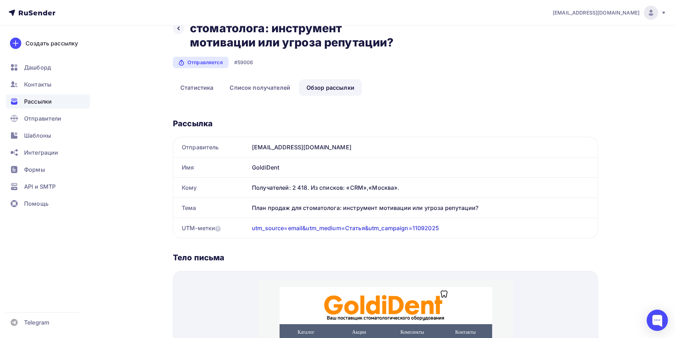
drag, startPoint x: 434, startPoint y: 100, endPoint x: 345, endPoint y: 162, distance: 108.6
click at [433, 100] on div "Назад Рассылка 11.09 - План продаж для стоматолога: инструмент мотивации или уг…" at bounding box center [385, 282] width 425 height 550
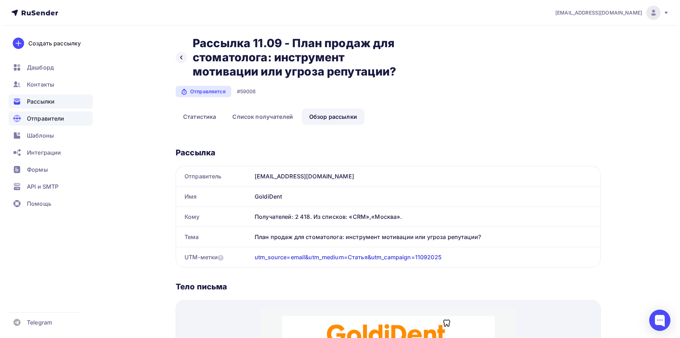
scroll to position [0, 0]
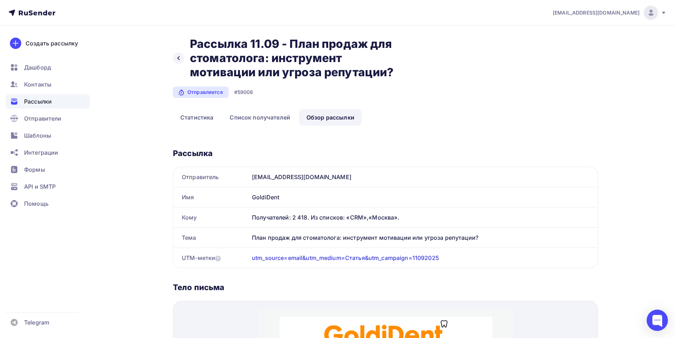
click at [39, 100] on span "Рассылки" at bounding box center [38, 101] width 28 height 9
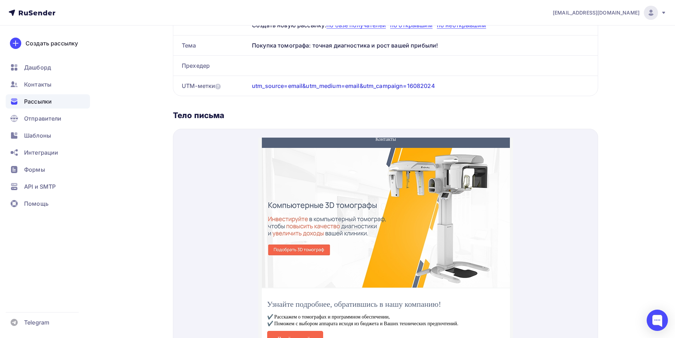
scroll to position [106, 0]
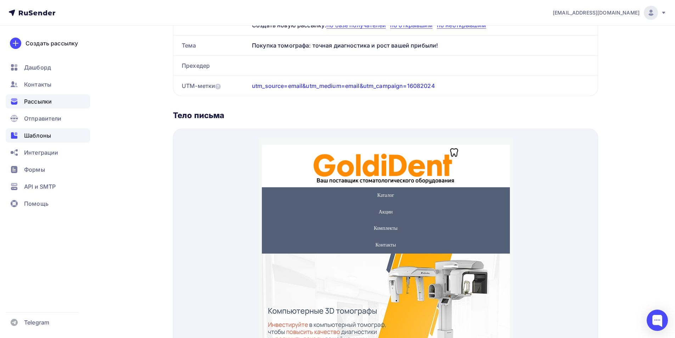
scroll to position [106, 0]
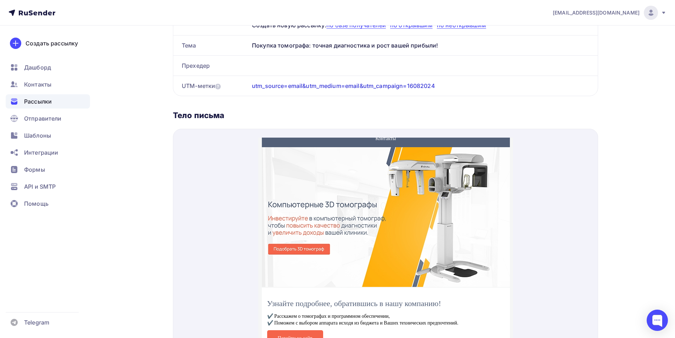
drag, startPoint x: 29, startPoint y: 138, endPoint x: 78, endPoint y: 161, distance: 54.4
click at [28, 138] on span "Шаблоны" at bounding box center [37, 135] width 27 height 9
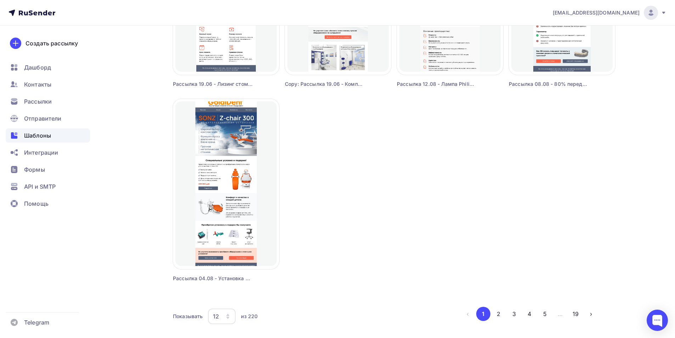
scroll to position [597, 0]
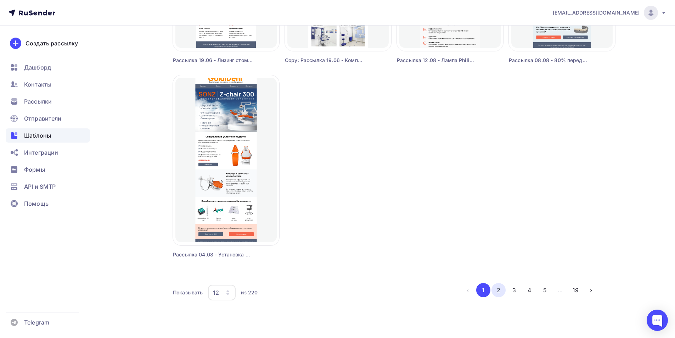
click at [500, 289] on button "2" at bounding box center [498, 290] width 14 height 14
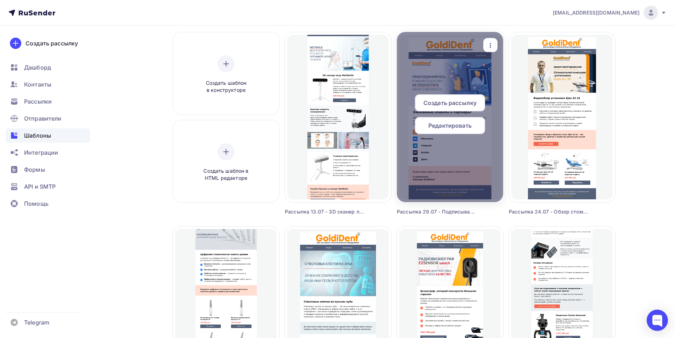
scroll to position [30, 0]
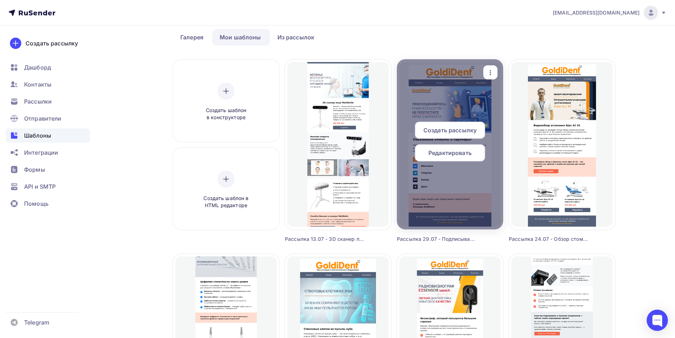
click at [464, 151] on span "Редактировать" at bounding box center [449, 152] width 43 height 9
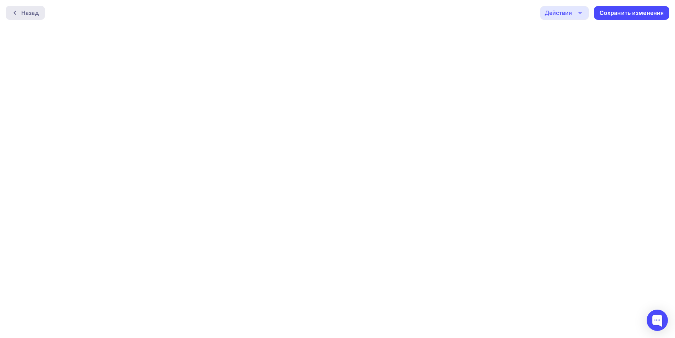
click at [33, 9] on div "Назад" at bounding box center [29, 13] width 17 height 9
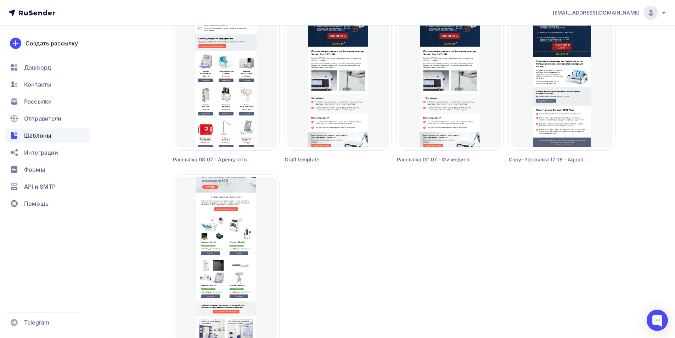
scroll to position [567, 0]
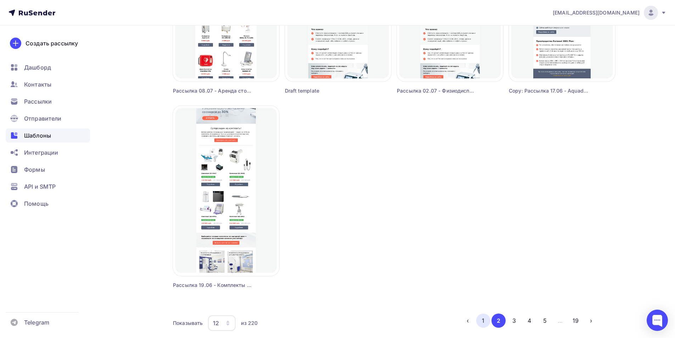
click at [484, 322] on button "1" at bounding box center [483, 320] width 14 height 14
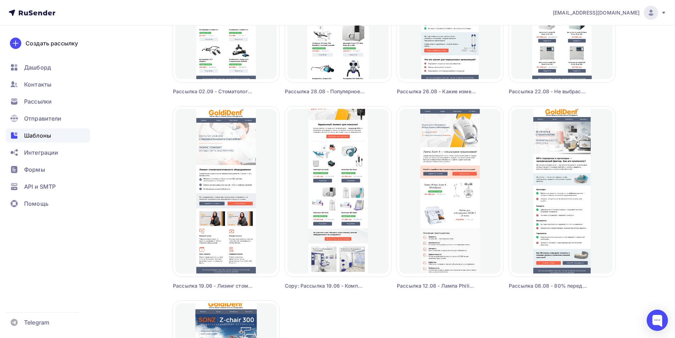
scroll to position [354, 0]
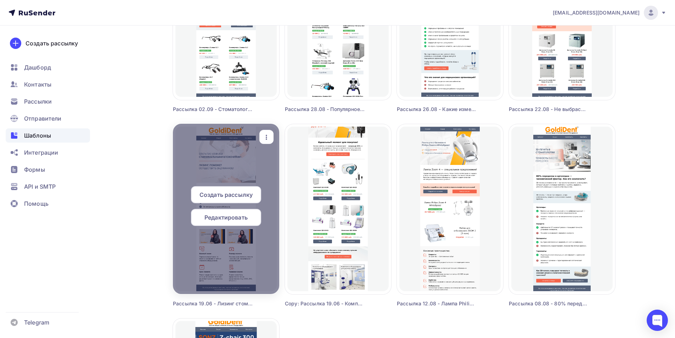
click at [211, 217] on span "Редактировать" at bounding box center [225, 217] width 43 height 9
